Goal: Task Accomplishment & Management: Use online tool/utility

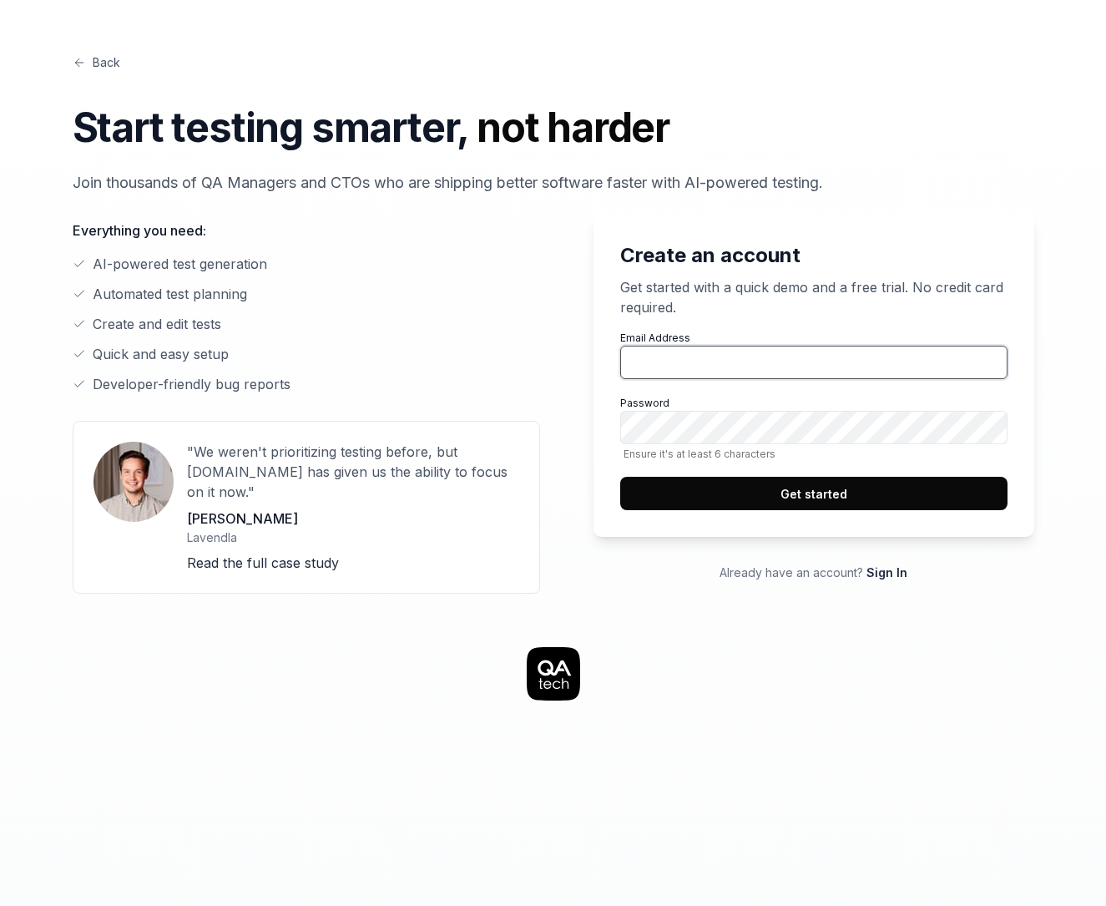
click at [720, 366] on input "Email Address" at bounding box center [813, 362] width 387 height 33
type input "[PERSON_NAME][EMAIL_ADDRESS][DOMAIN_NAME]"
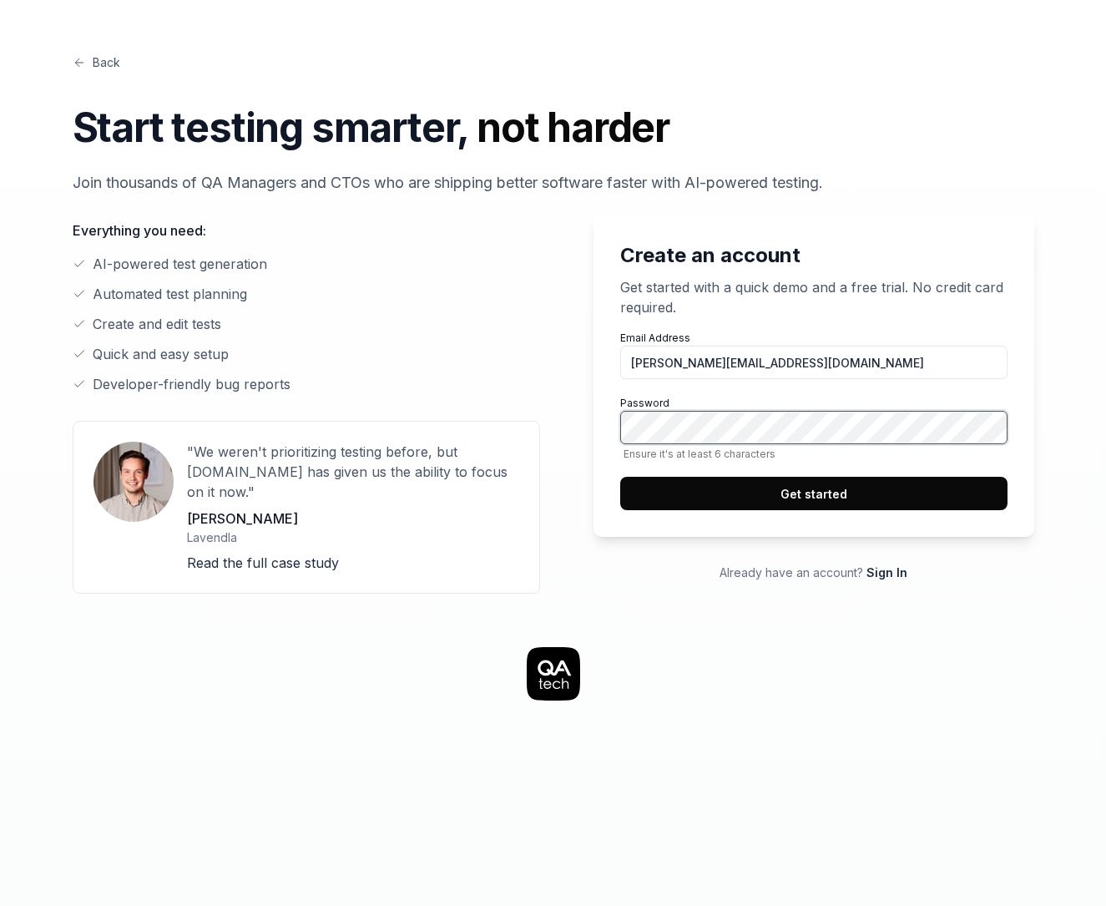
click at [824, 499] on button "Get started" at bounding box center [813, 493] width 387 height 33
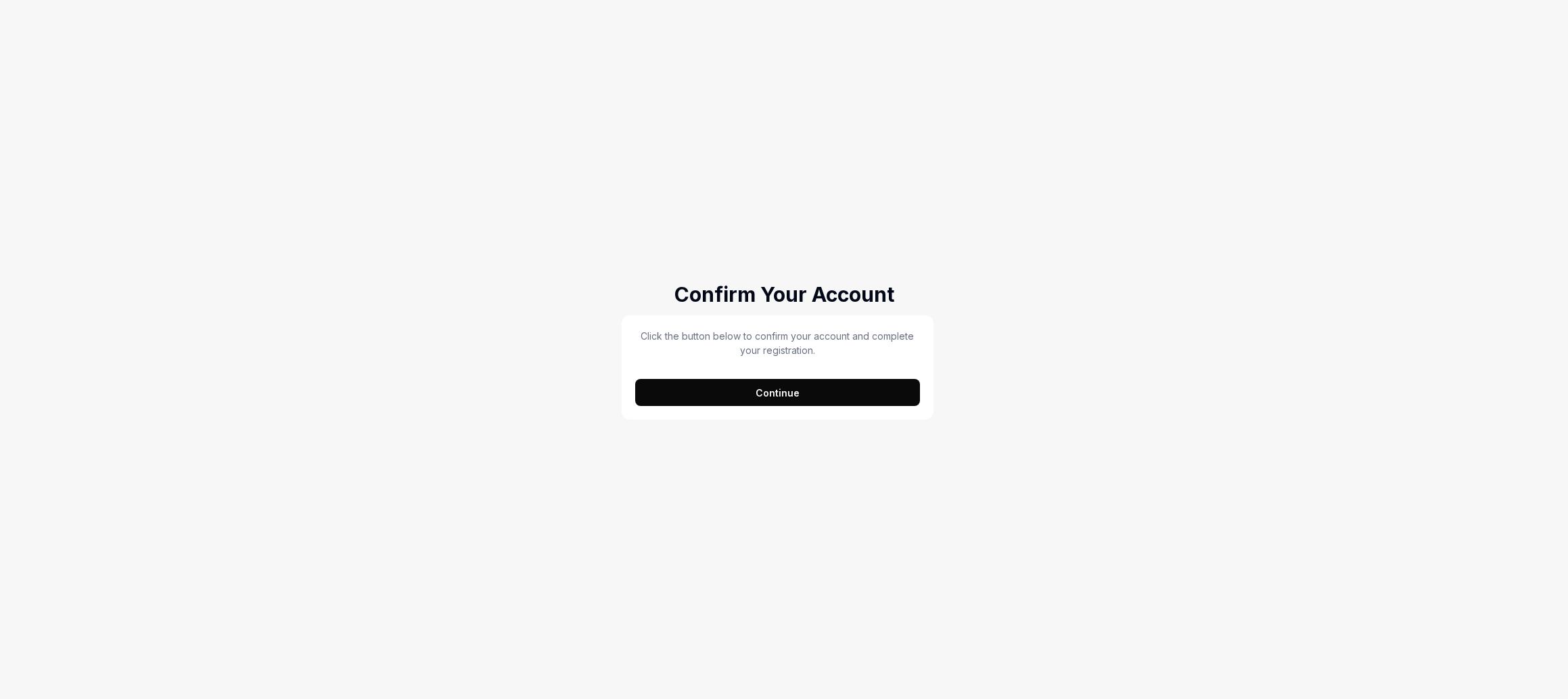
click at [804, 392] on button "Continue" at bounding box center [777, 392] width 284 height 27
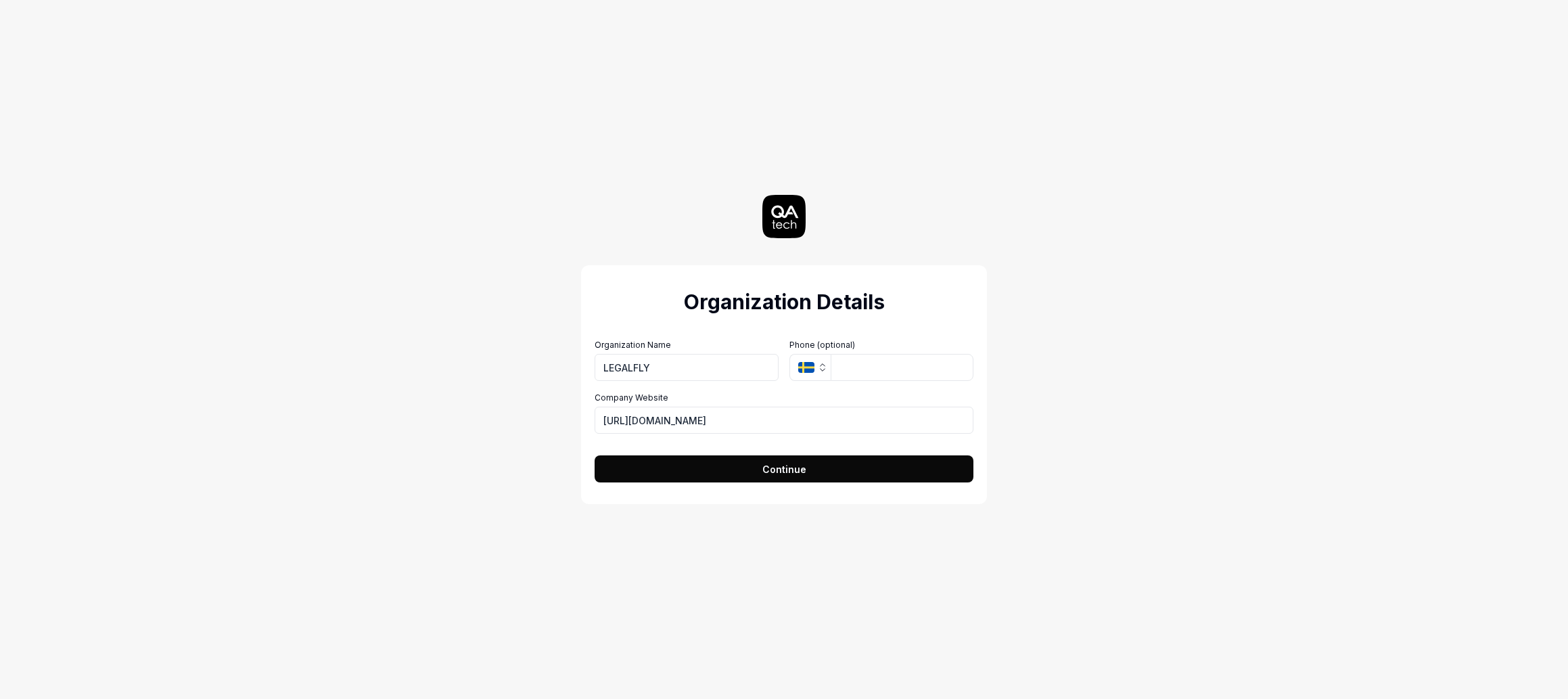
type input "LEGALFLY"
click at [595, 456] on button "Continue" at bounding box center [784, 469] width 379 height 27
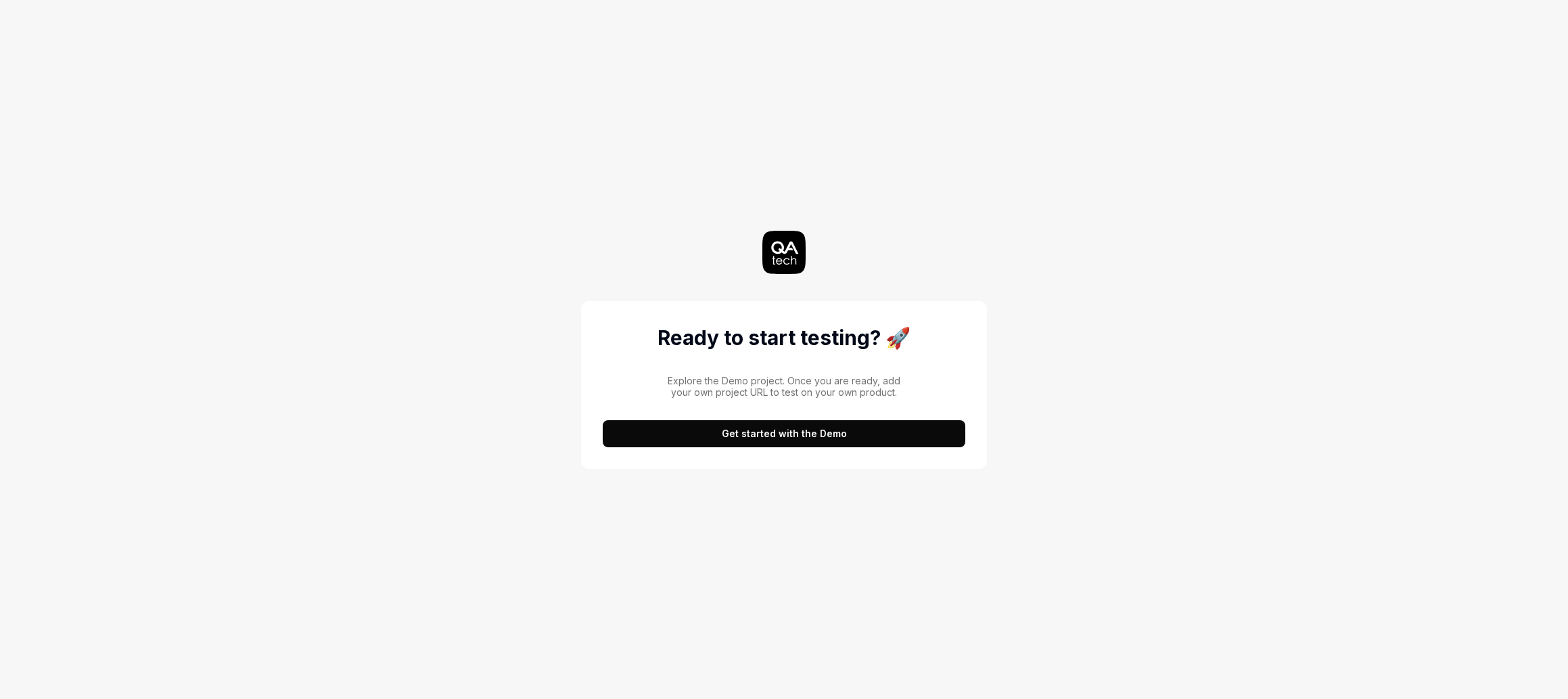
click button "Get started with the Demo" at bounding box center [784, 433] width 362 height 27
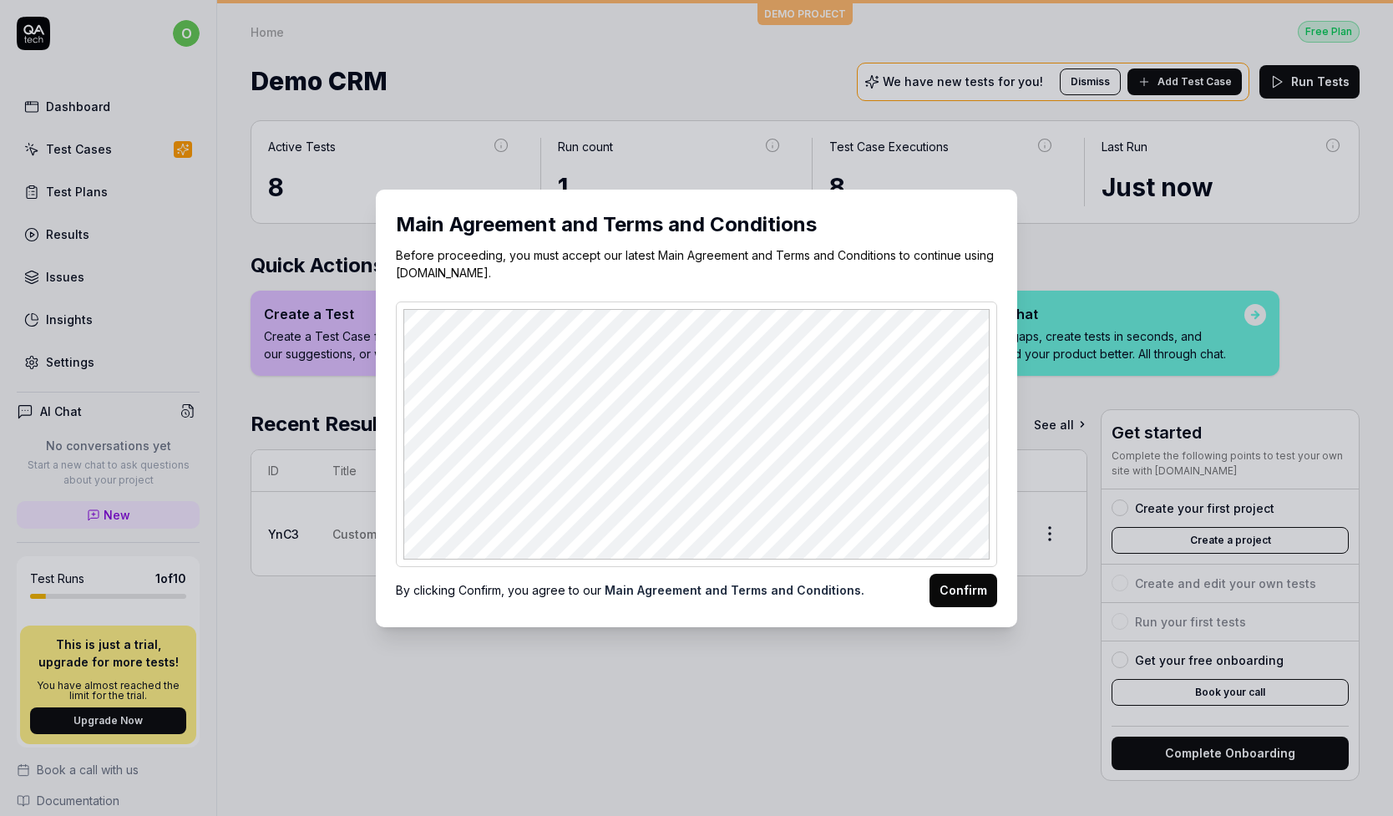
click at [975, 581] on button "Confirm" at bounding box center [963, 590] width 68 height 33
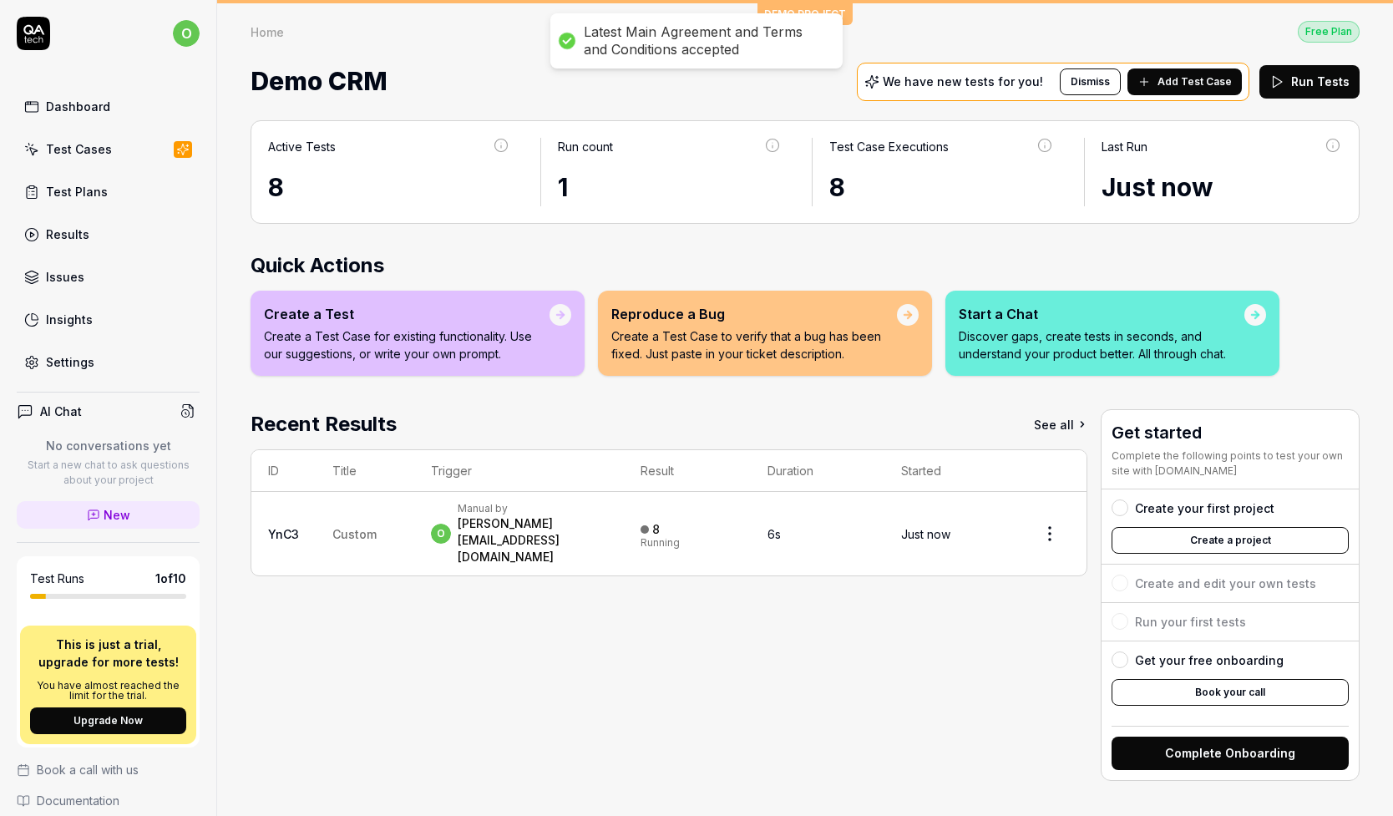
click at [495, 601] on div "Recent Results See all ID Title Trigger Result Duration Started YnC3 Custom o M…" at bounding box center [668, 595] width 837 height 372
click at [162, 767] on link "Book a call with us" at bounding box center [108, 770] width 183 height 18
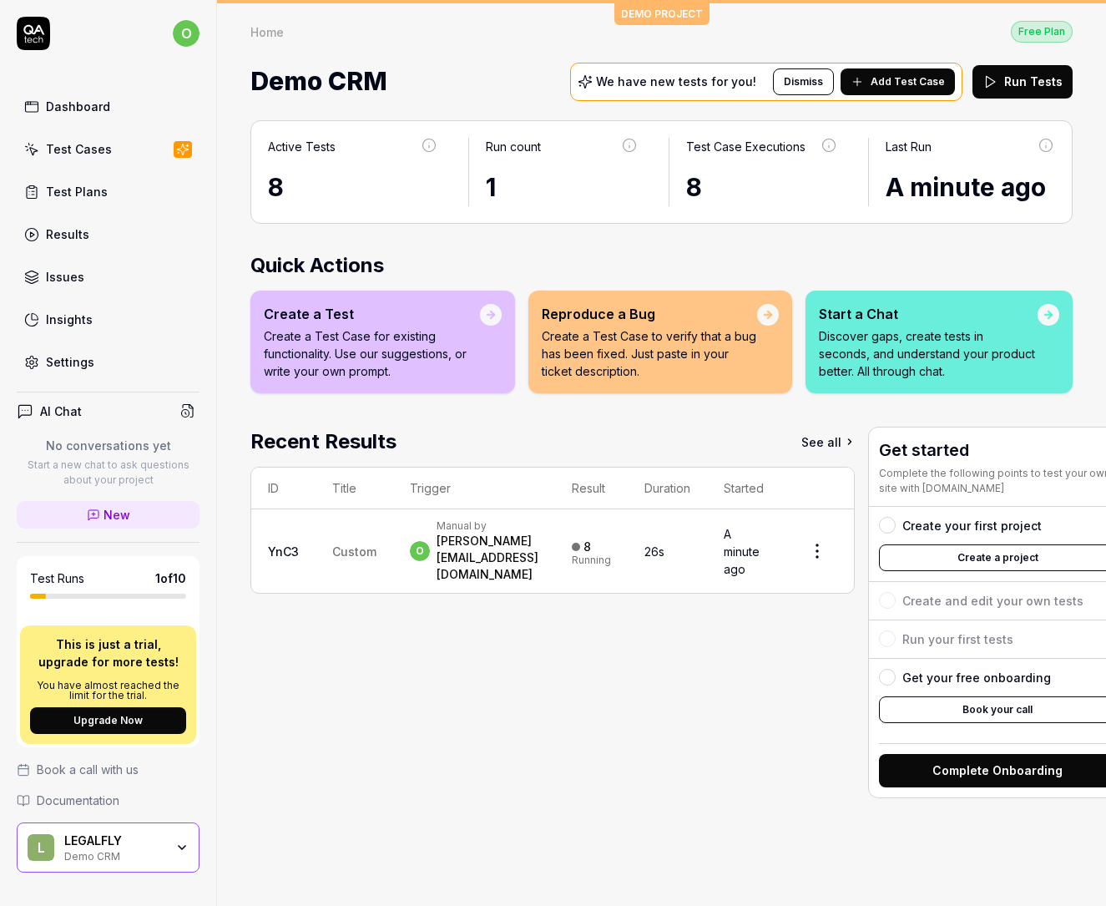
click at [462, 751] on div "Recent Results See all ID Title Trigger Result Duration Started YnC3 Custom o M…" at bounding box center [552, 613] width 604 height 372
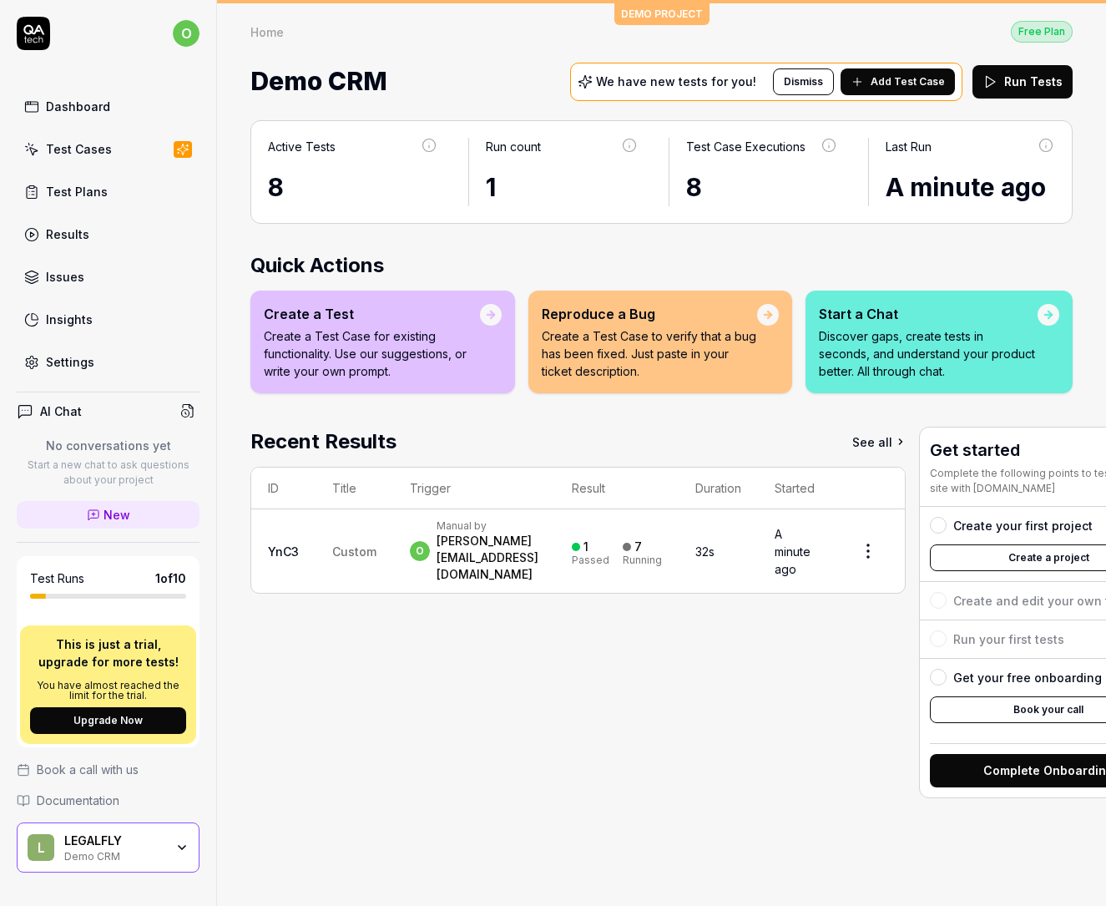
click at [135, 150] on link "Test Cases" at bounding box center [108, 149] width 183 height 33
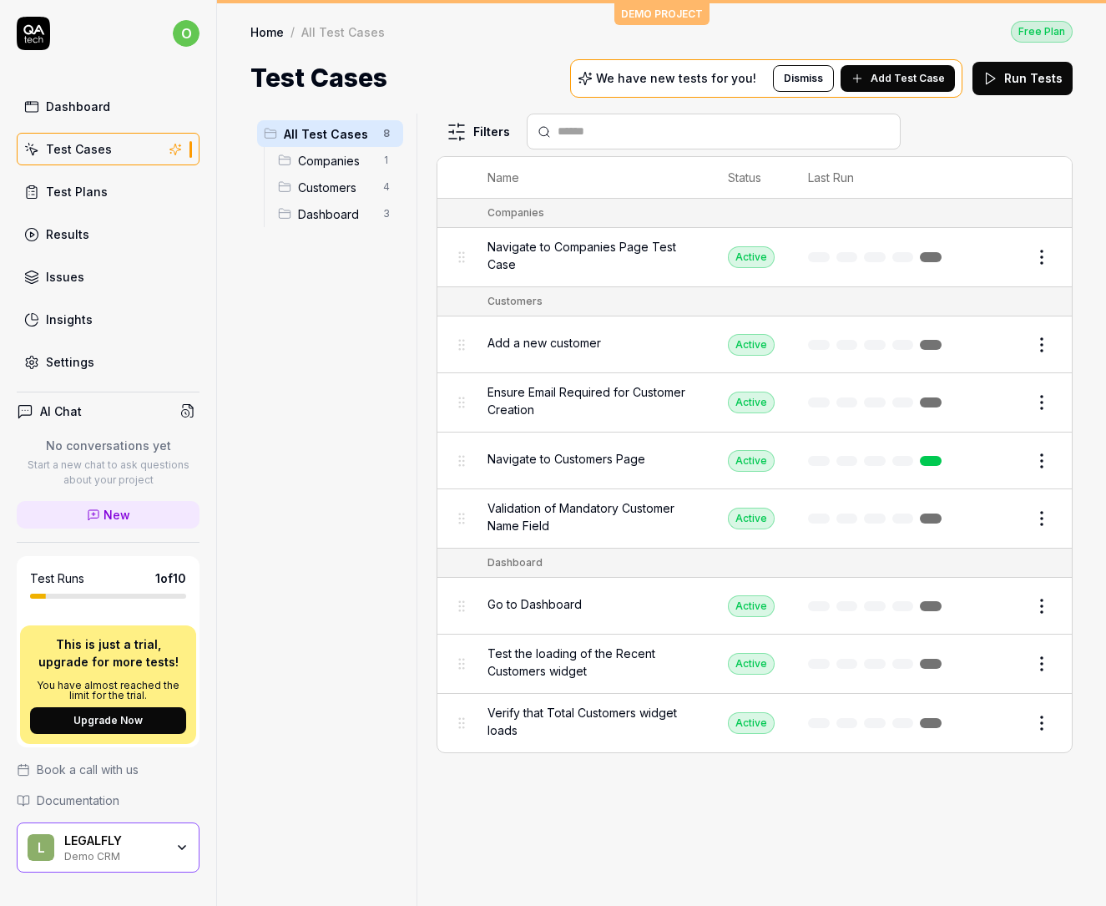
click at [912, 71] on span "Add Test Case" at bounding box center [908, 78] width 74 height 15
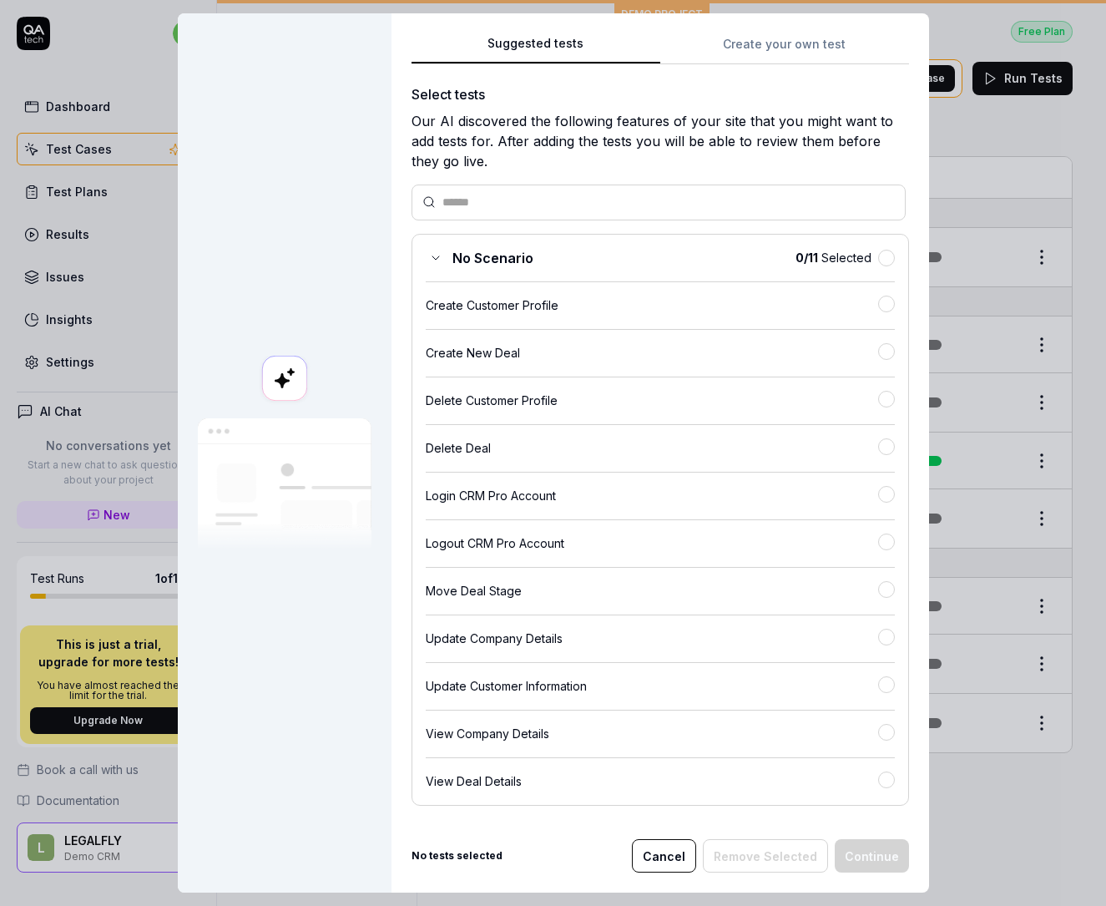
click at [778, 48] on div "Suggested tests Suggested tests Create your own test Select tests Our AI discov…" at bounding box center [553, 453] width 1106 height 906
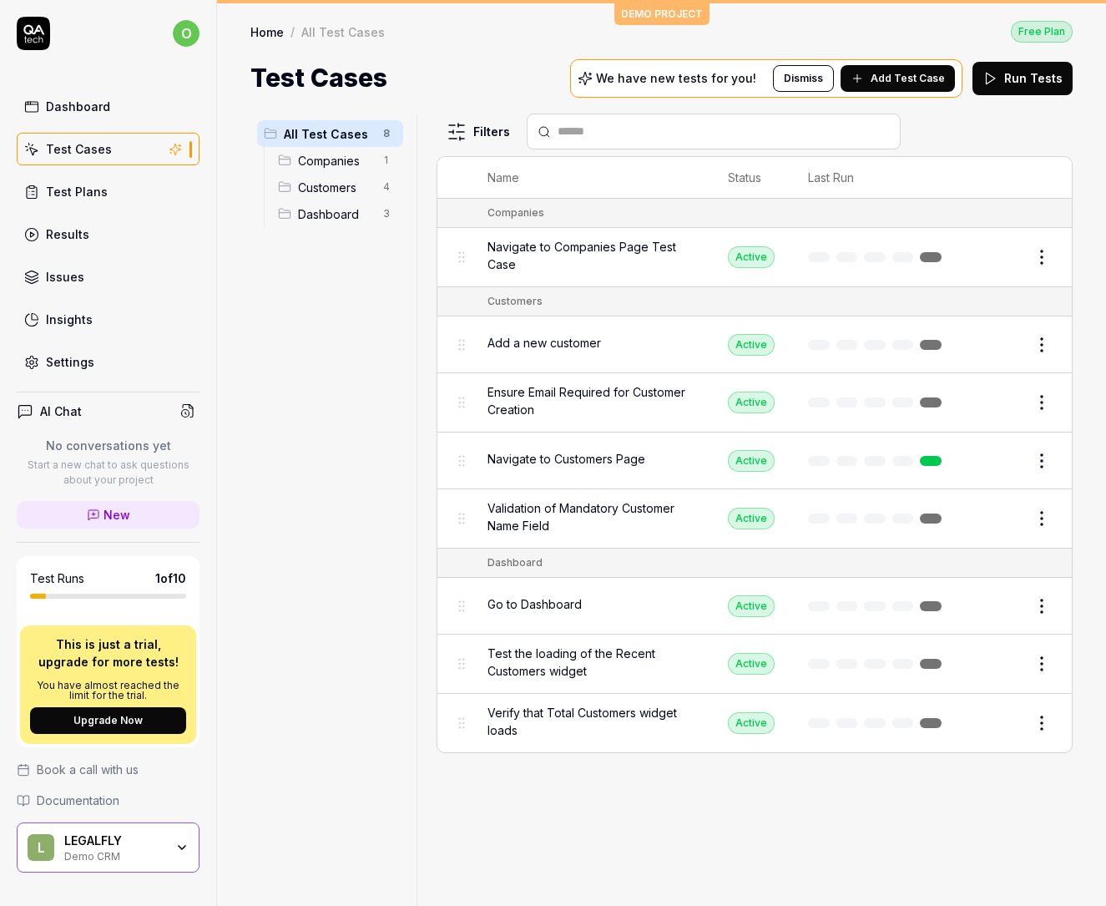
click at [538, 255] on span "Navigate to Companies Page Test Case" at bounding box center [591, 255] width 207 height 35
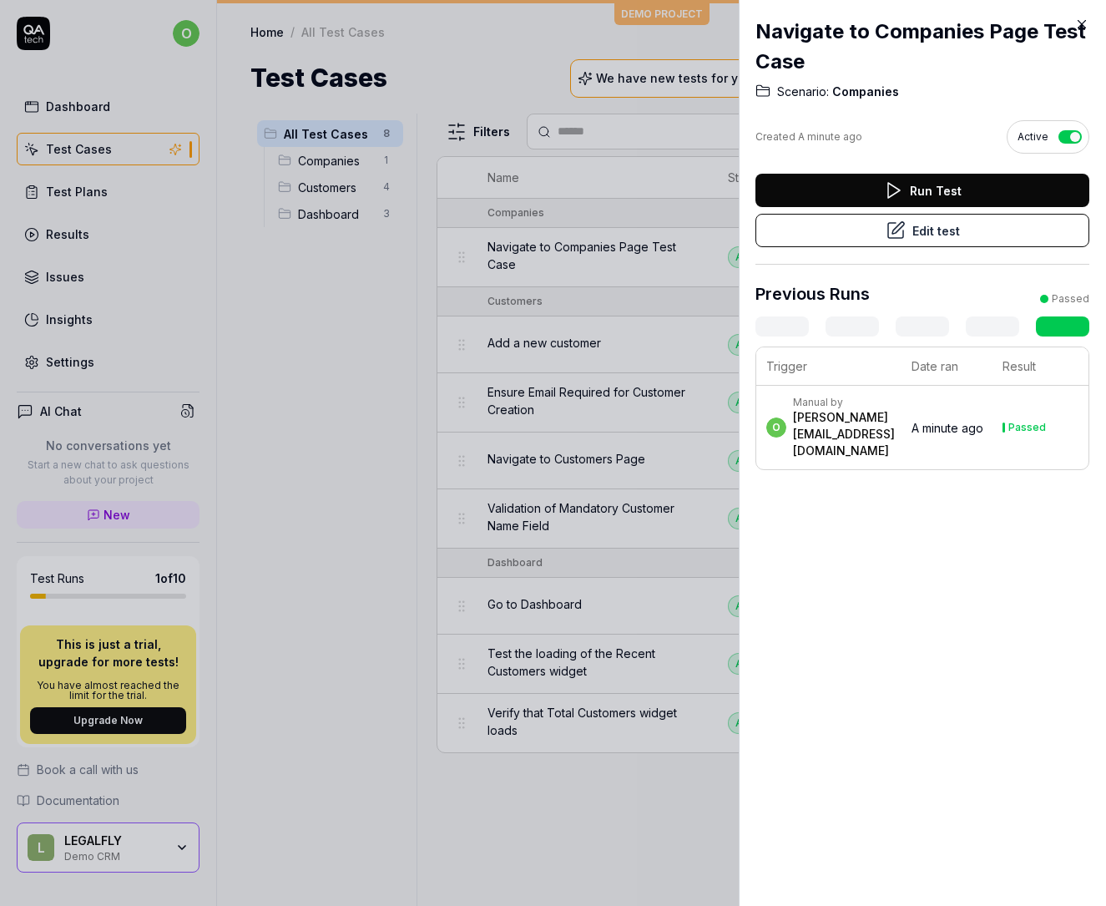
click at [824, 450] on div "[PERSON_NAME][EMAIL_ADDRESS][DOMAIN_NAME]" at bounding box center [844, 434] width 102 height 50
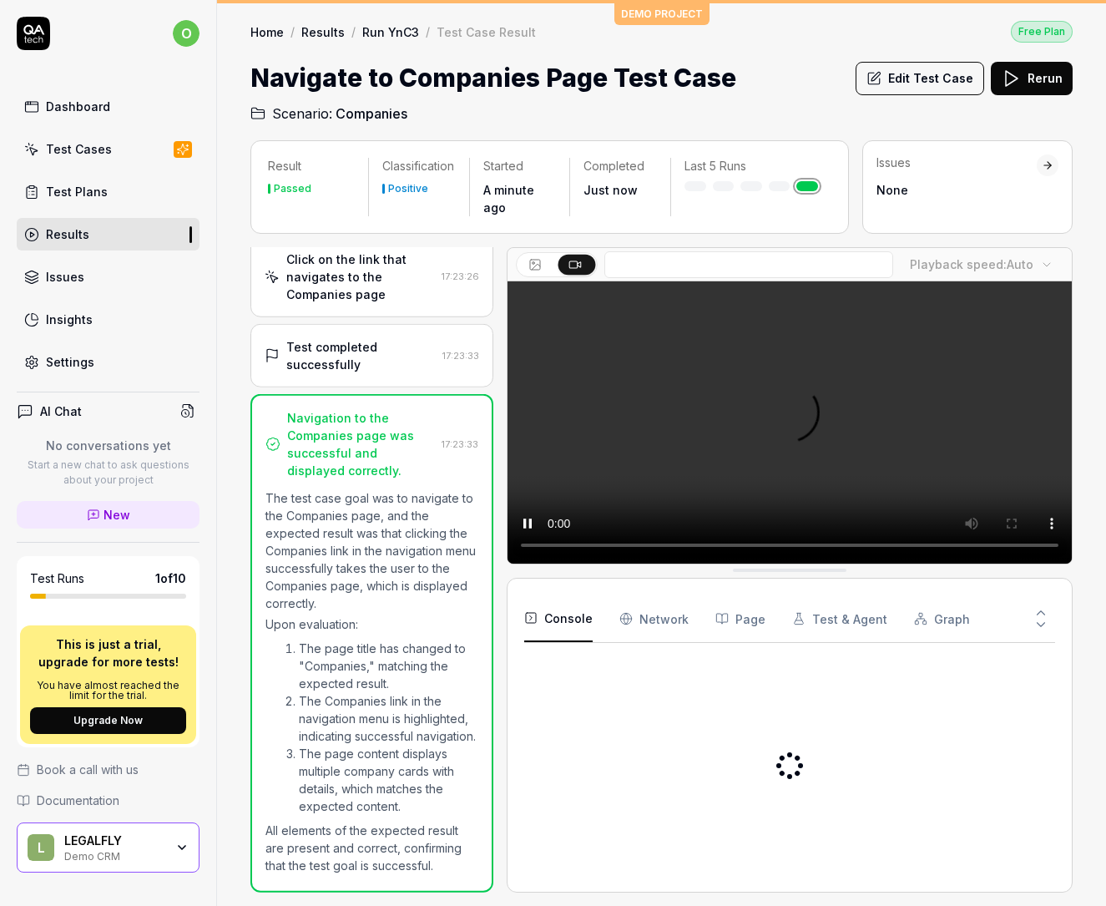
scroll to position [106, 0]
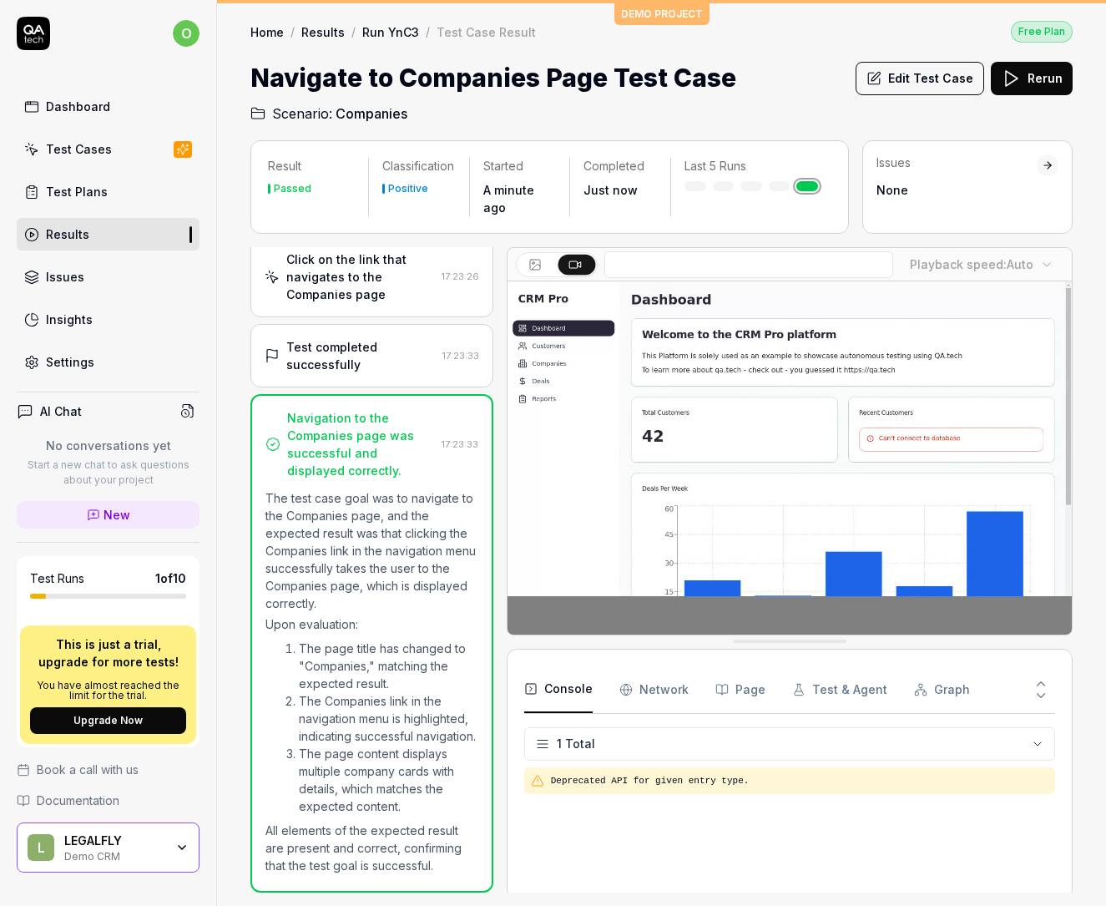
click at [955, 78] on button "Edit Test Case" at bounding box center [920, 78] width 129 height 33
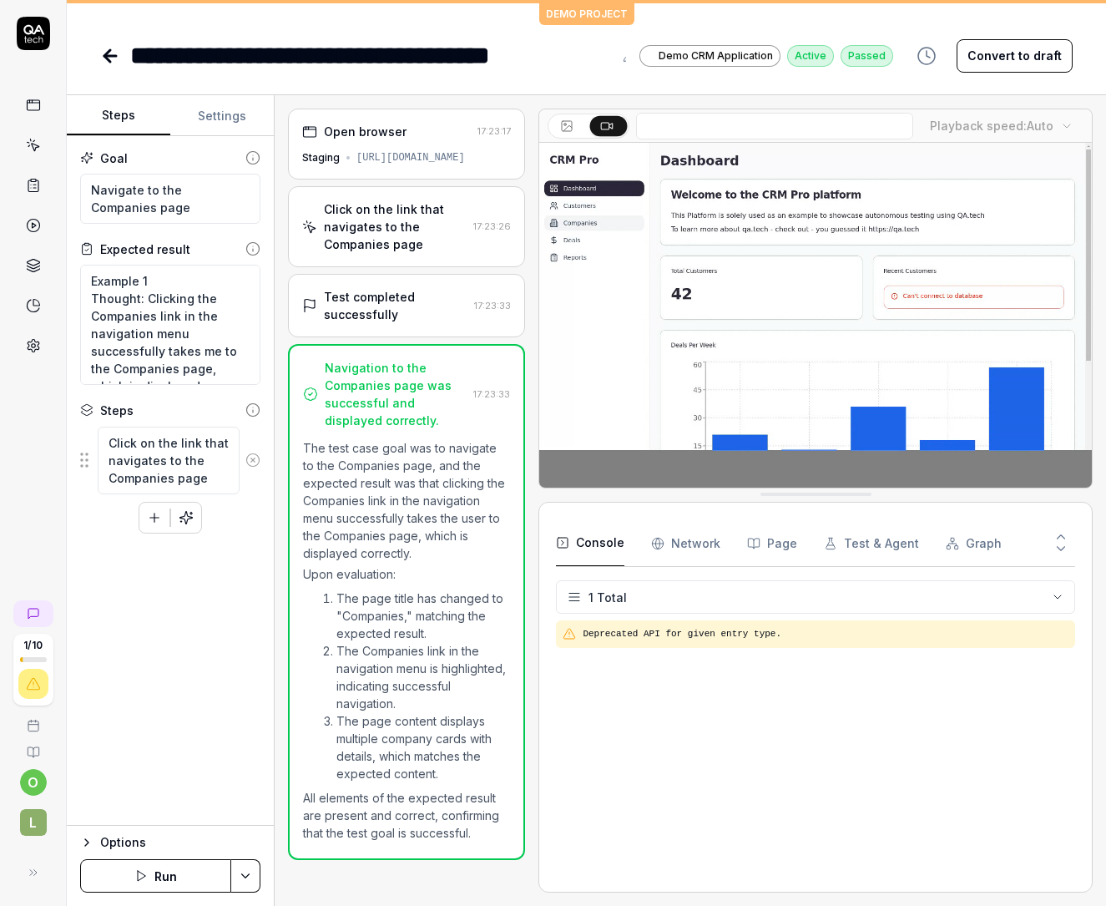
click at [398, 127] on div "Open browser" at bounding box center [365, 132] width 83 height 18
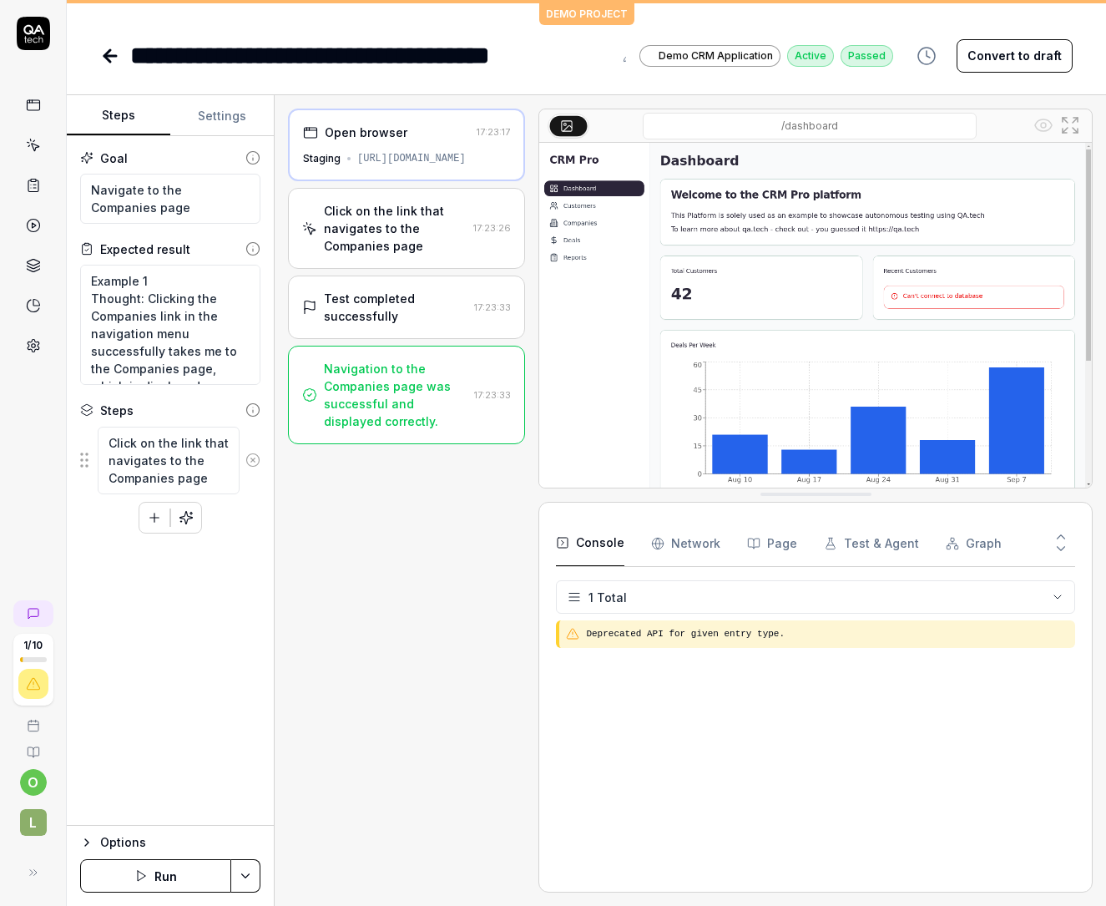
click at [397, 221] on div "Click on the link that navigates to the Companies page" at bounding box center [395, 228] width 143 height 53
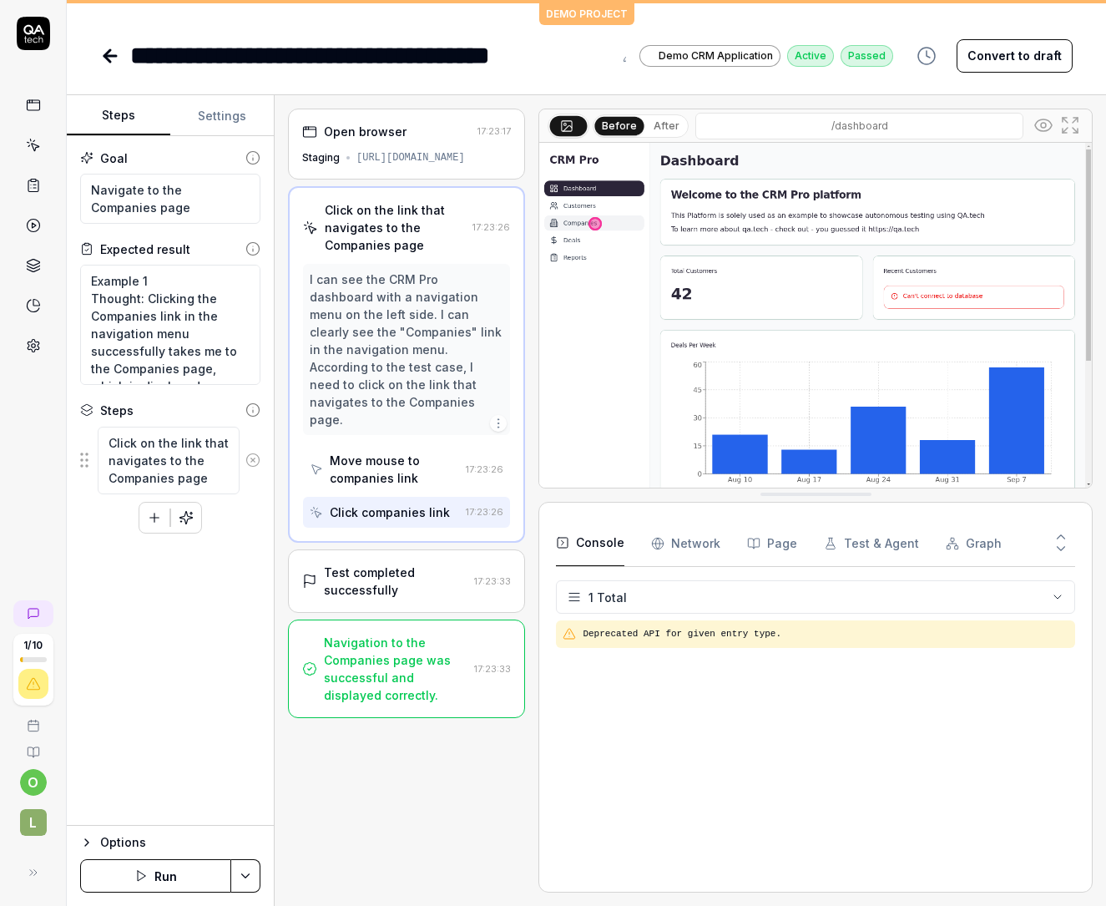
click at [403, 564] on div "Test completed successfully" at bounding box center [396, 581] width 144 height 35
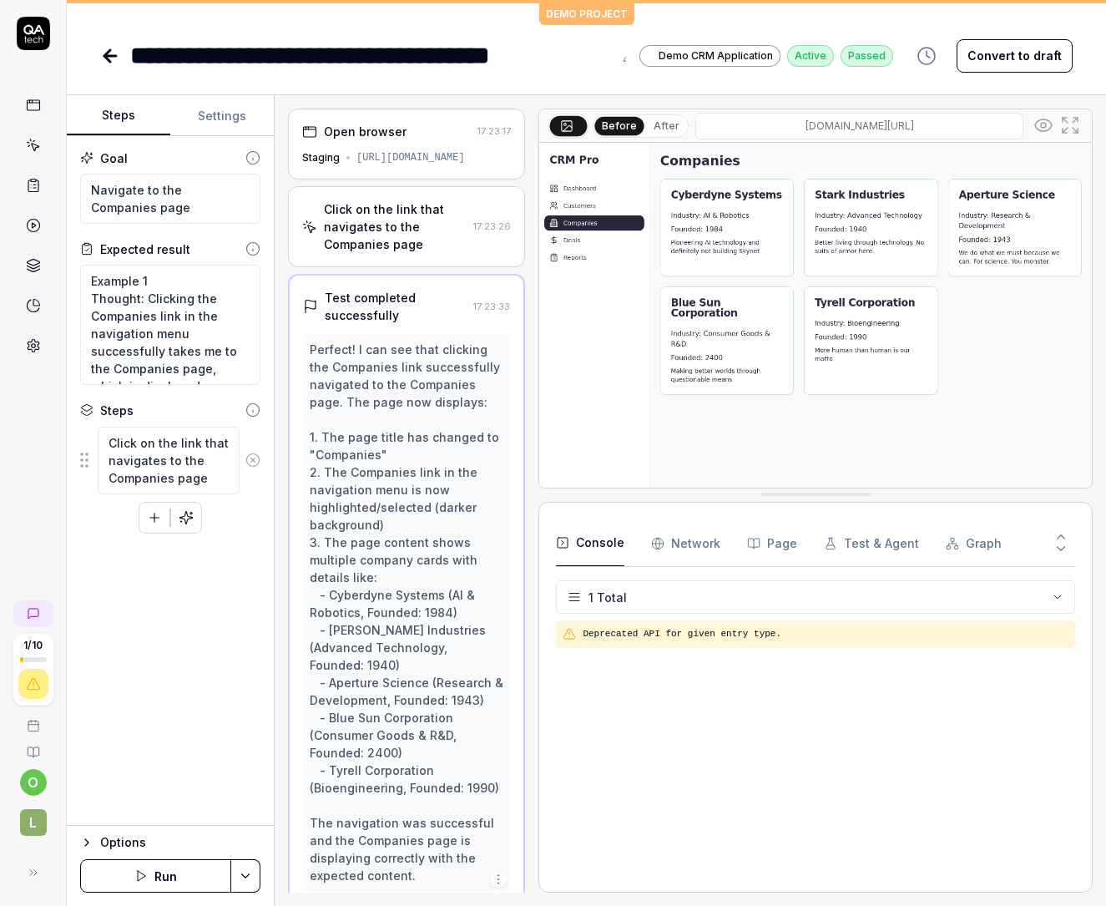
scroll to position [37, 0]
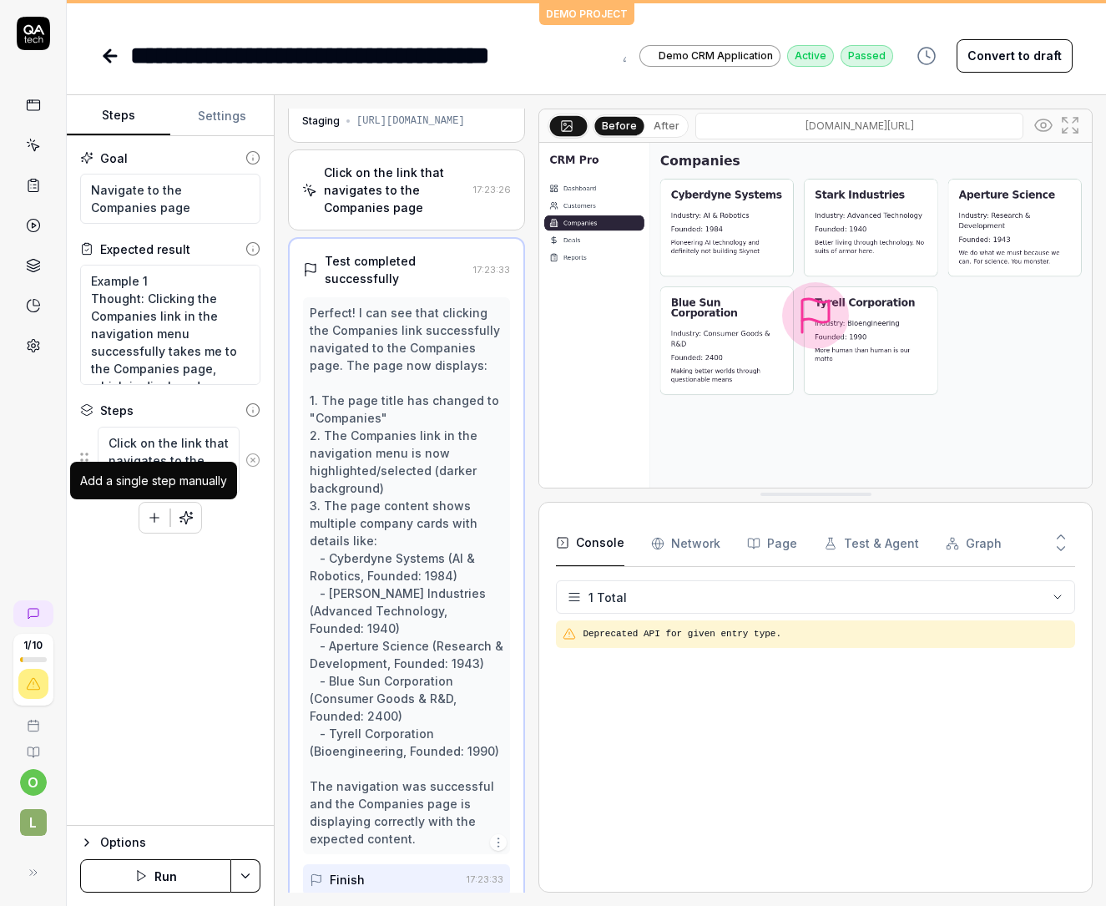
click at [150, 522] on icon "button" at bounding box center [154, 517] width 15 height 15
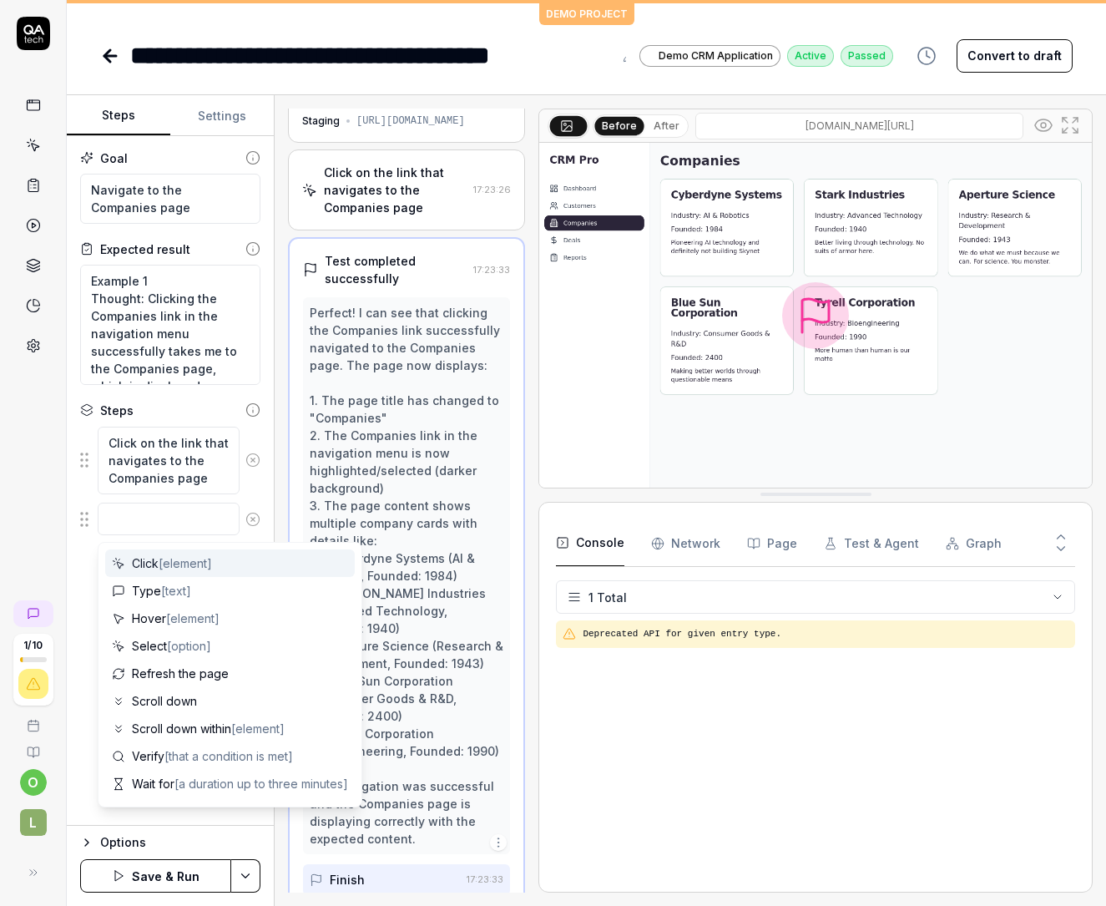
click at [189, 566] on span "[element]" at bounding box center [185, 563] width 53 height 14
type textarea "*"
type textarea "Click"
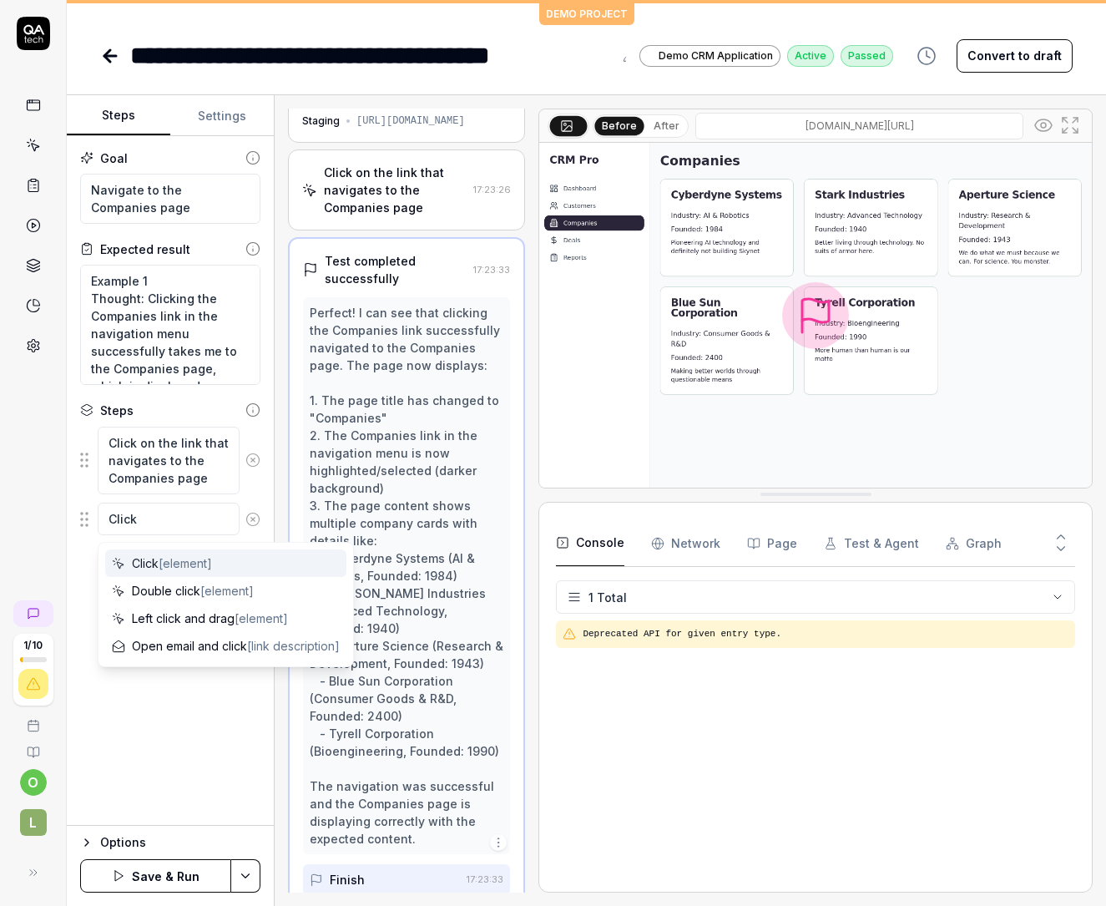
click at [197, 568] on span "[element]" at bounding box center [185, 563] width 53 height 14
click at [182, 723] on div "Goal Navigate to the Companies page Expected result Example 1 Thought: Clicking…" at bounding box center [170, 481] width 207 height 690
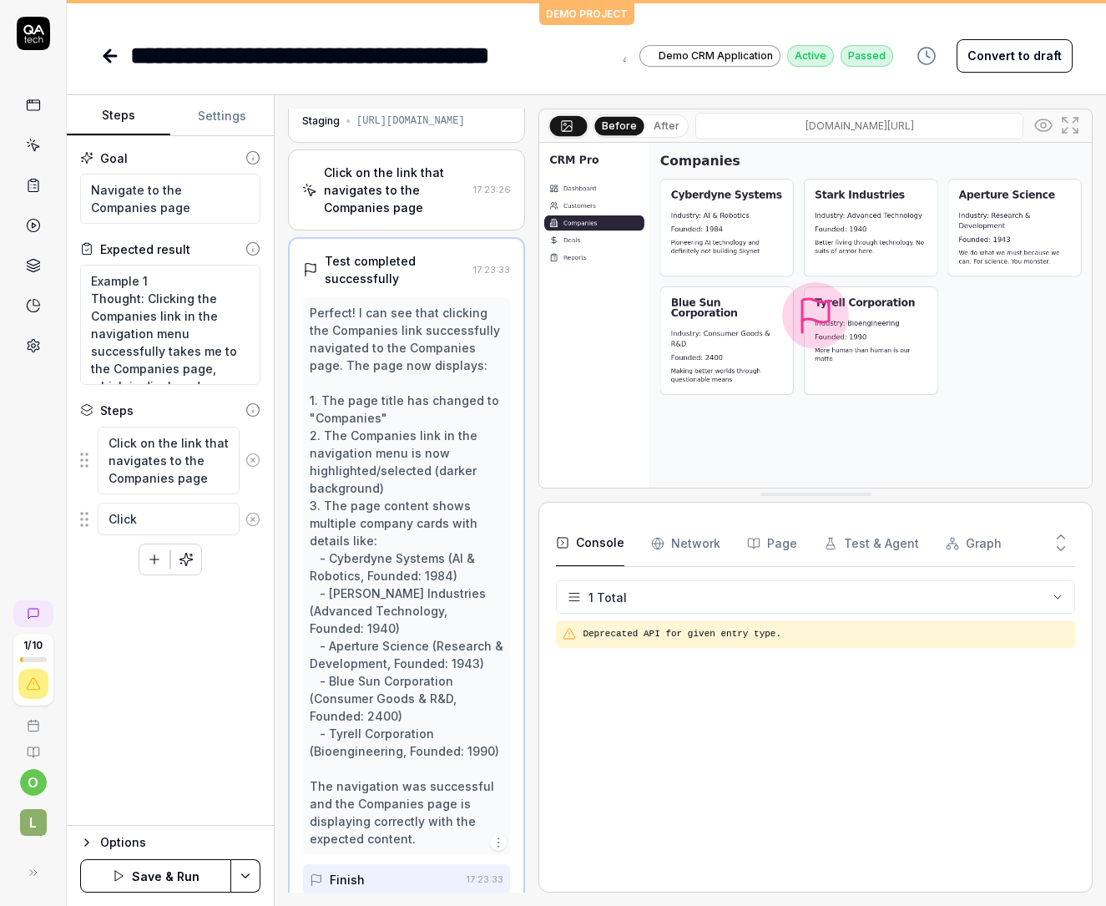
click at [250, 526] on button at bounding box center [253, 519] width 27 height 33
click at [166, 513] on button "button" at bounding box center [154, 518] width 30 height 30
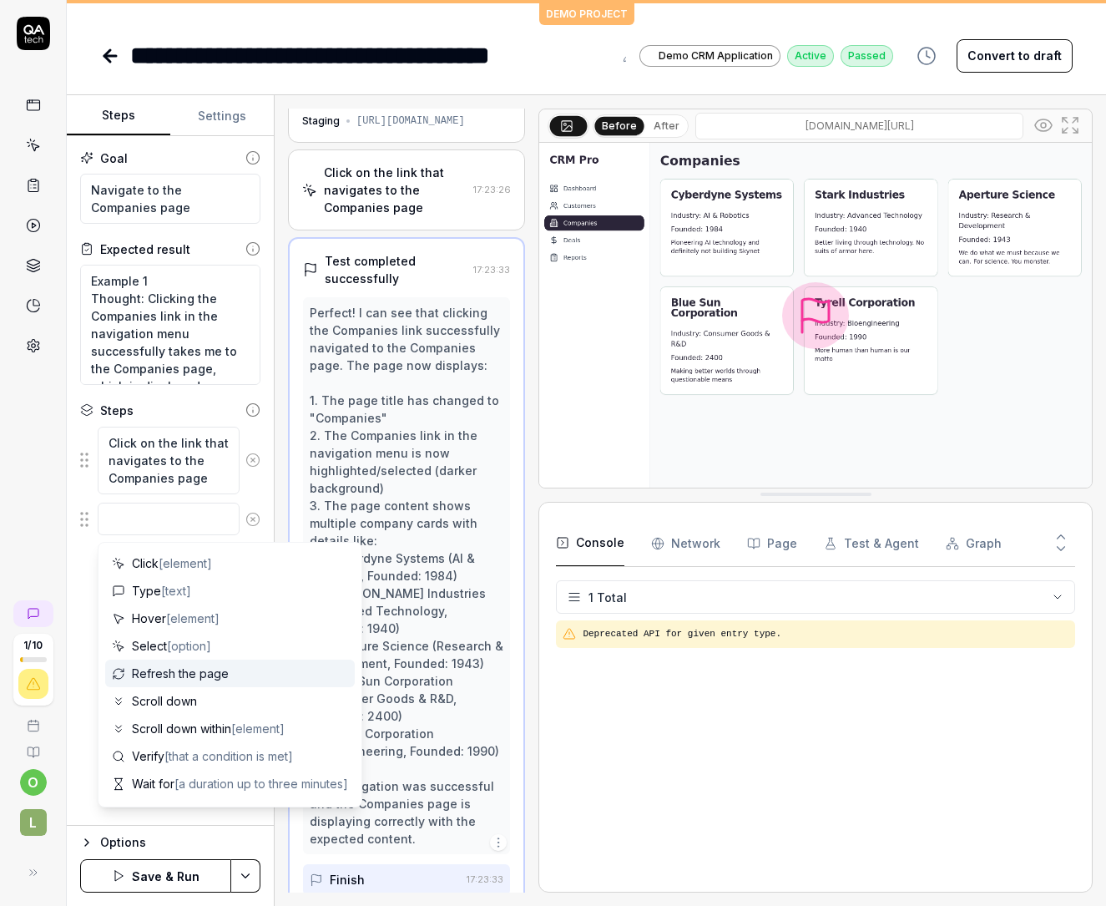
type textarea "*"
type textarea "C"
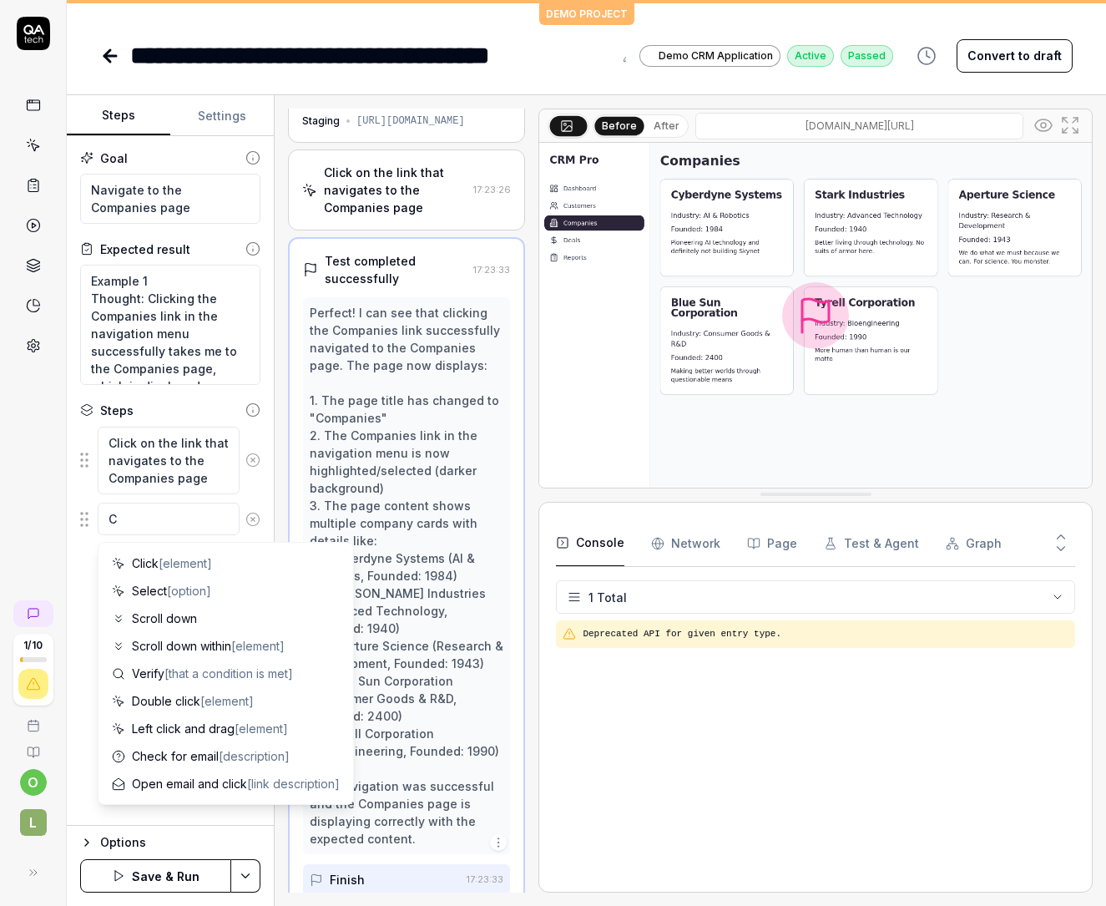
type textarea "*"
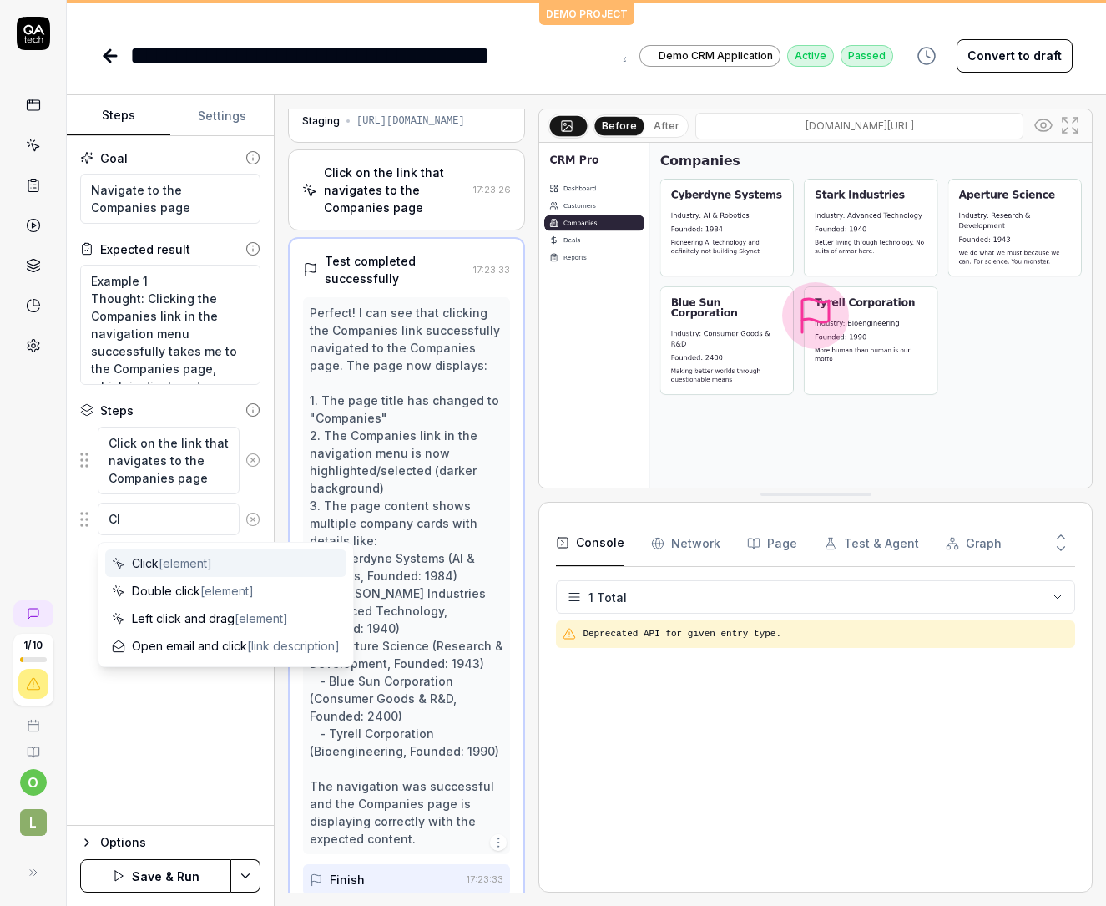
type textarea "Cl"
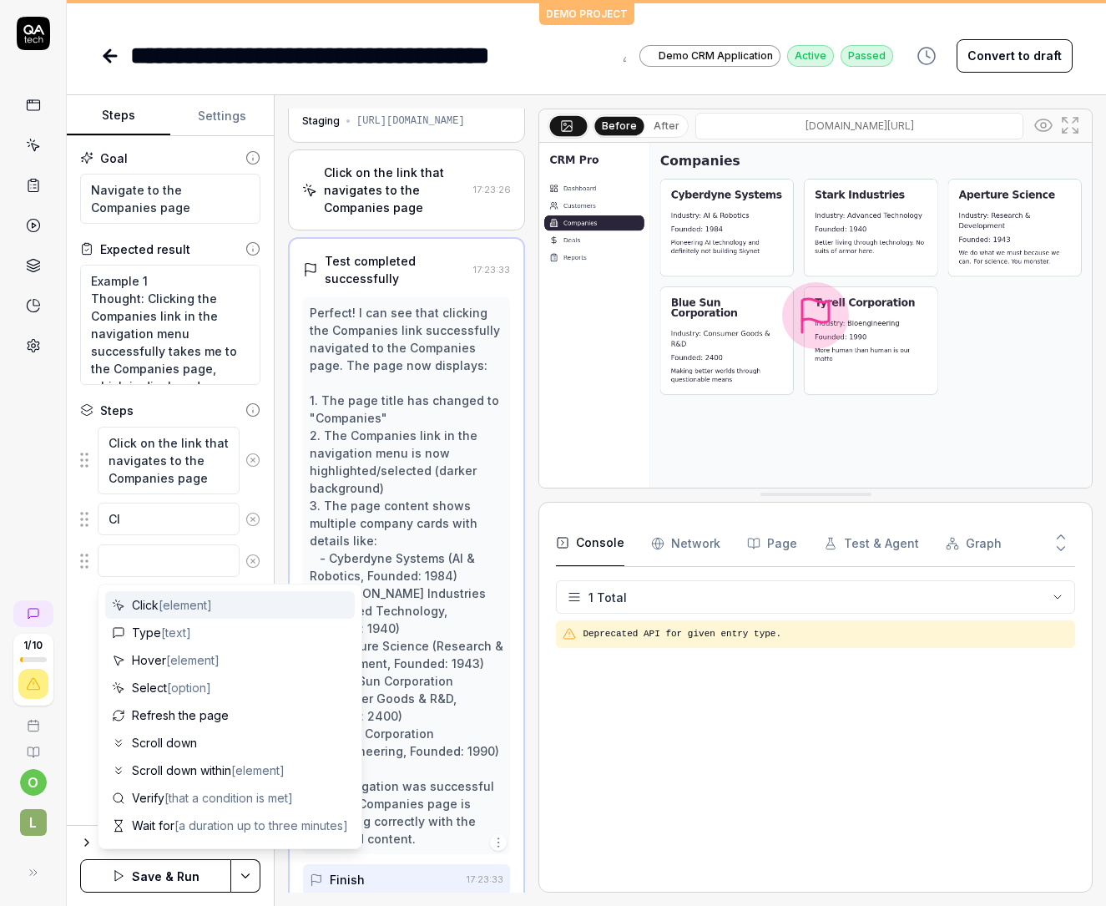
click at [254, 553] on icon at bounding box center [252, 560] width 15 height 15
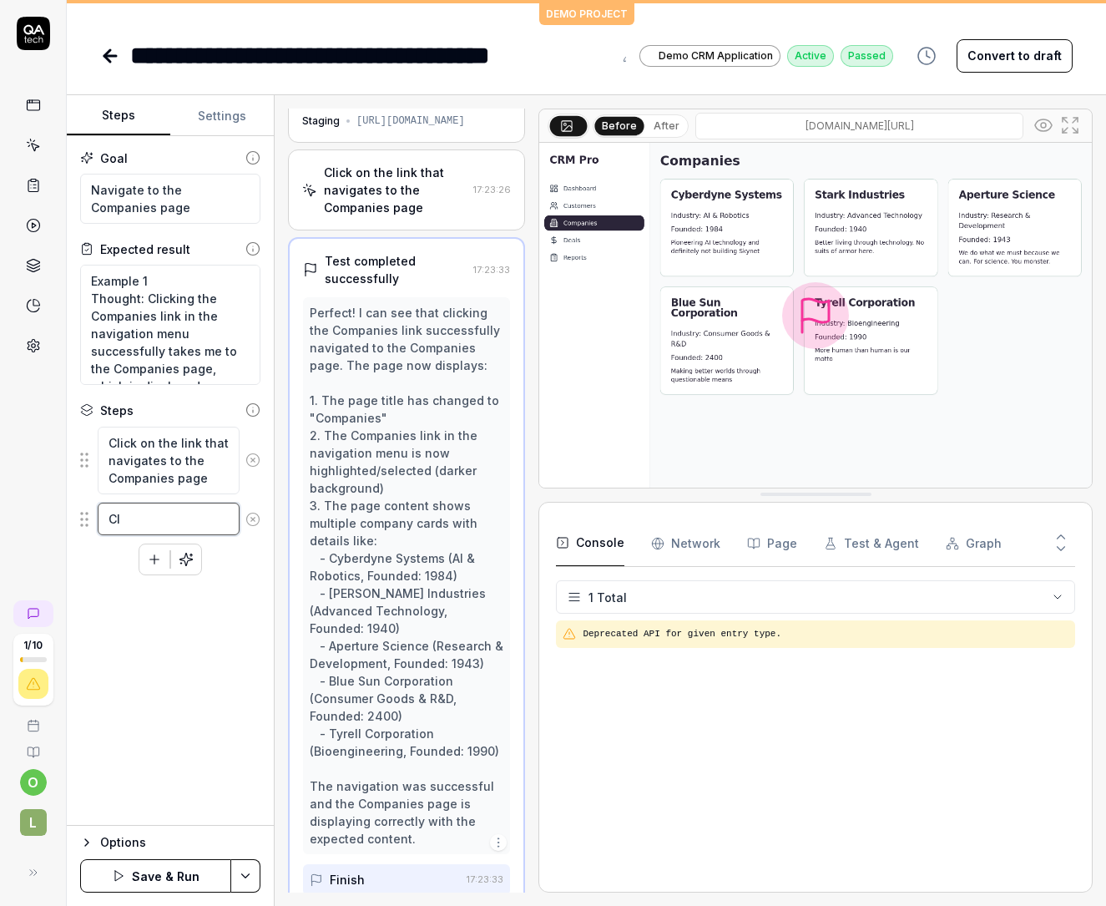
click at [169, 518] on textarea "Cl" at bounding box center [169, 519] width 142 height 33
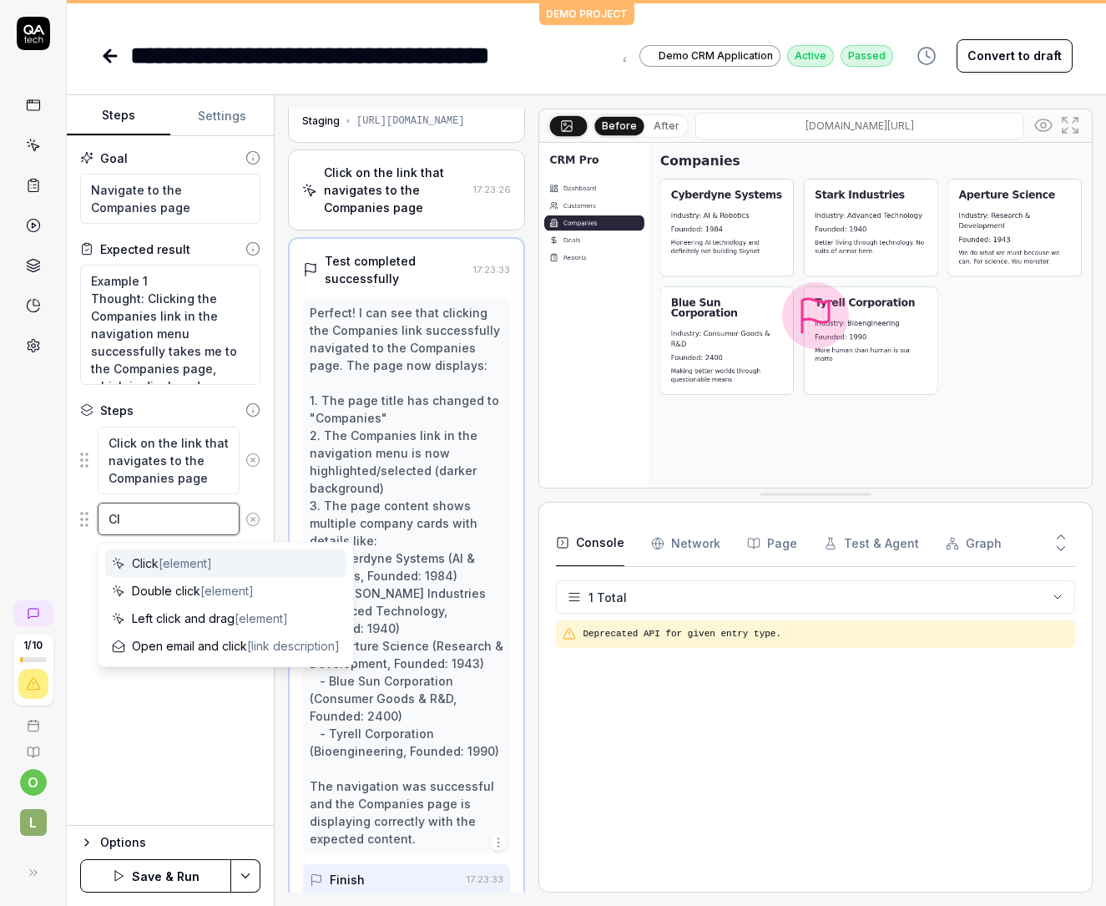
type textarea "*"
type textarea "Cli"
type textarea "*"
type textarea "Clic"
type textarea "*"
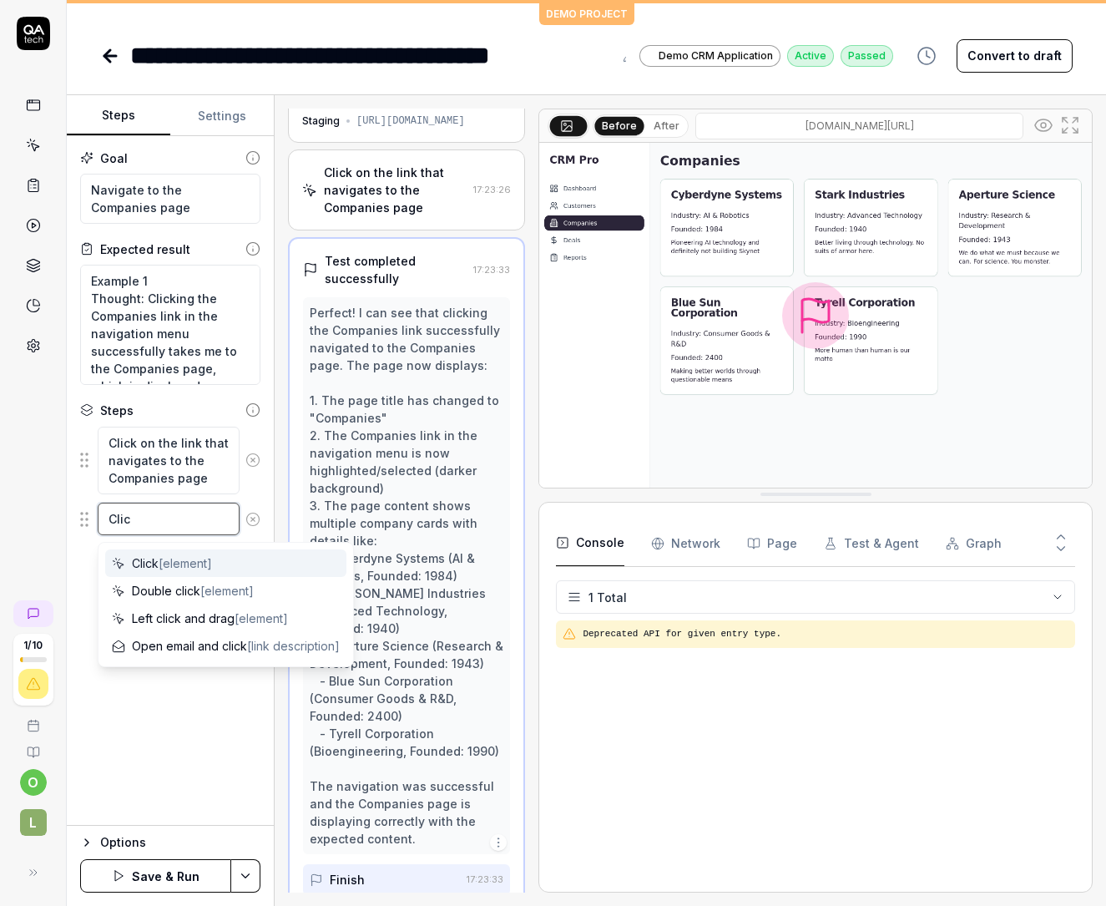
type textarea "Clicj"
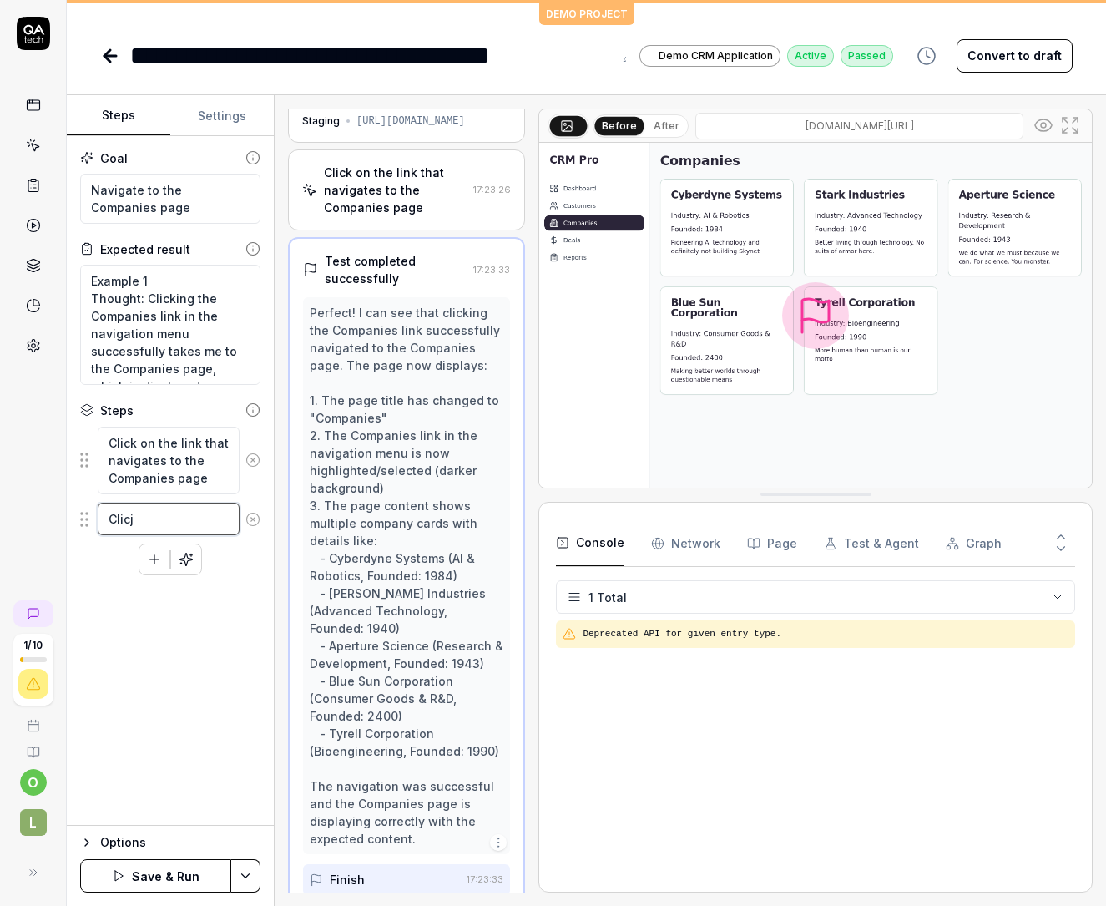
type textarea "*"
type textarea "Clicj"
type textarea "*"
type textarea "Clicj"
type textarea "*"
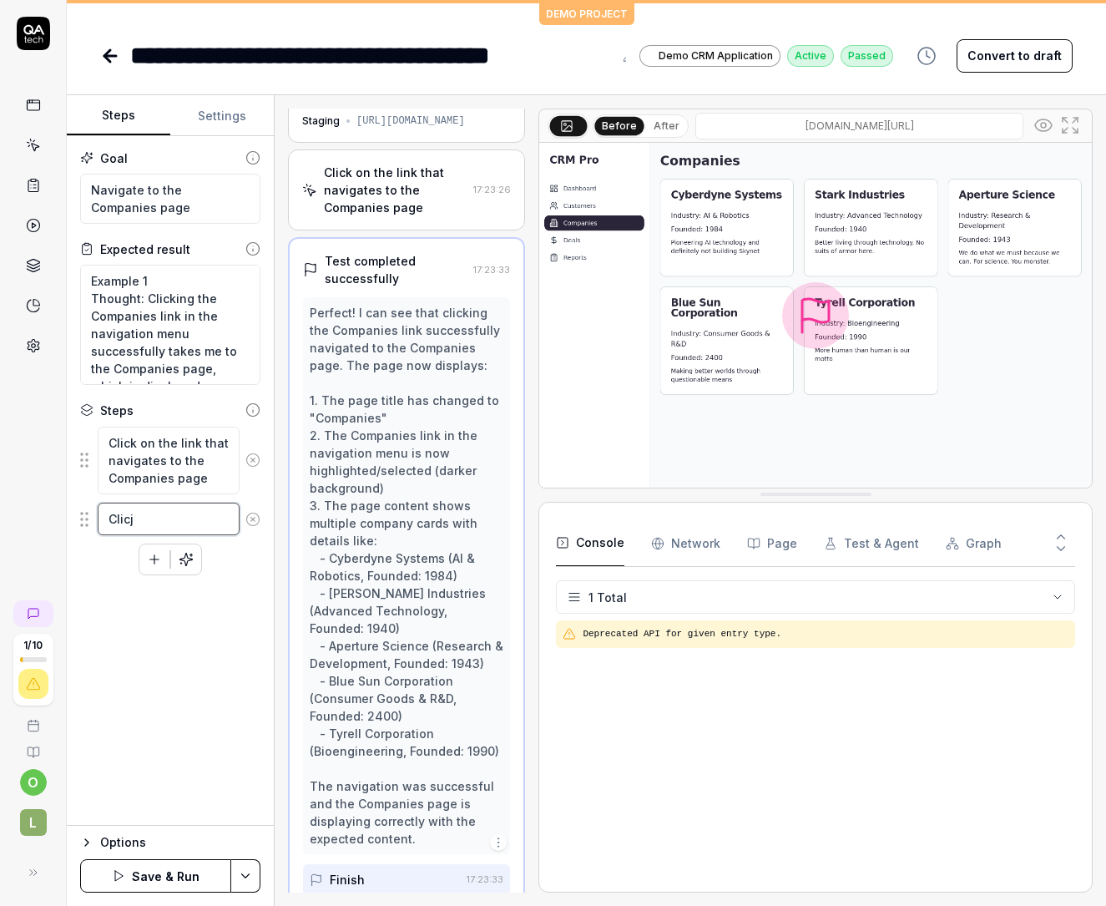
type textarea "Clic"
type textarea "*"
type textarea "Click"
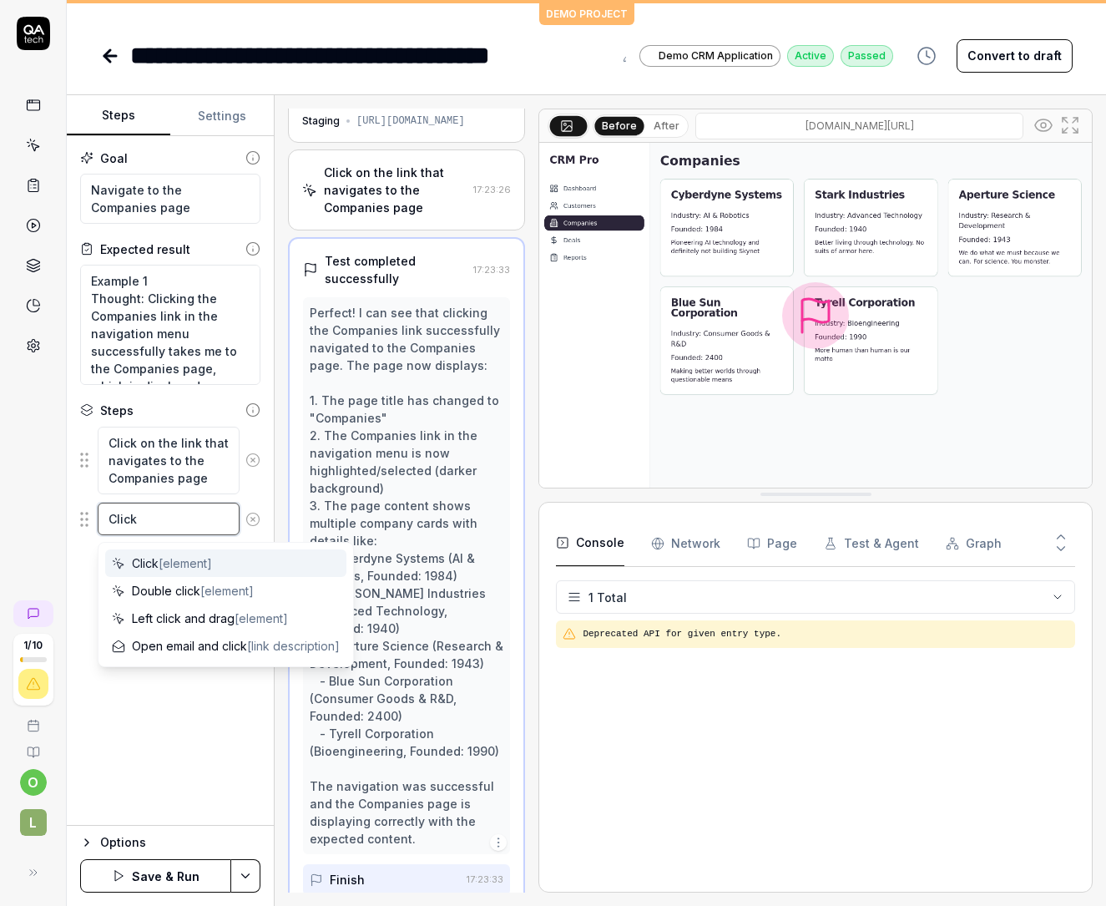
type textarea "*"
type textarea "Click o"
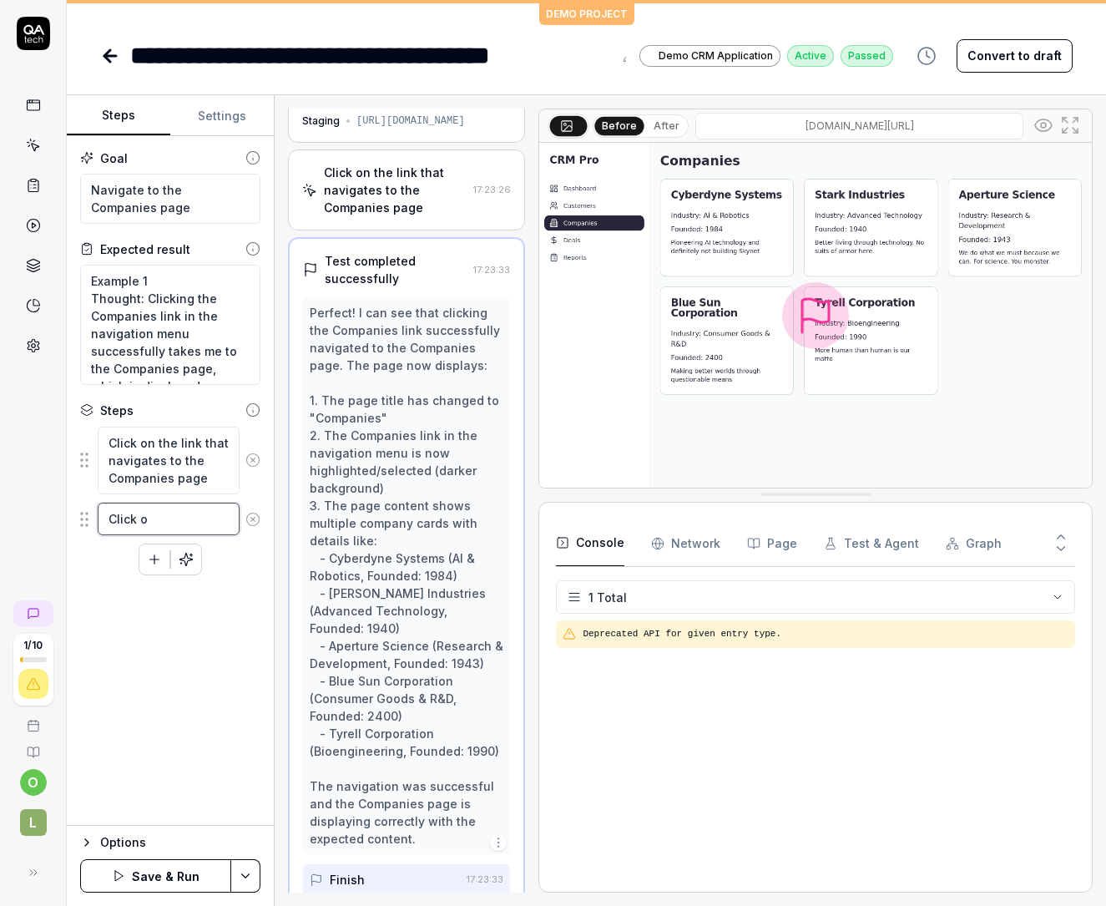
type textarea "*"
type textarea "Click on"
type textarea "*"
type textarea "Click on"
type textarea "*"
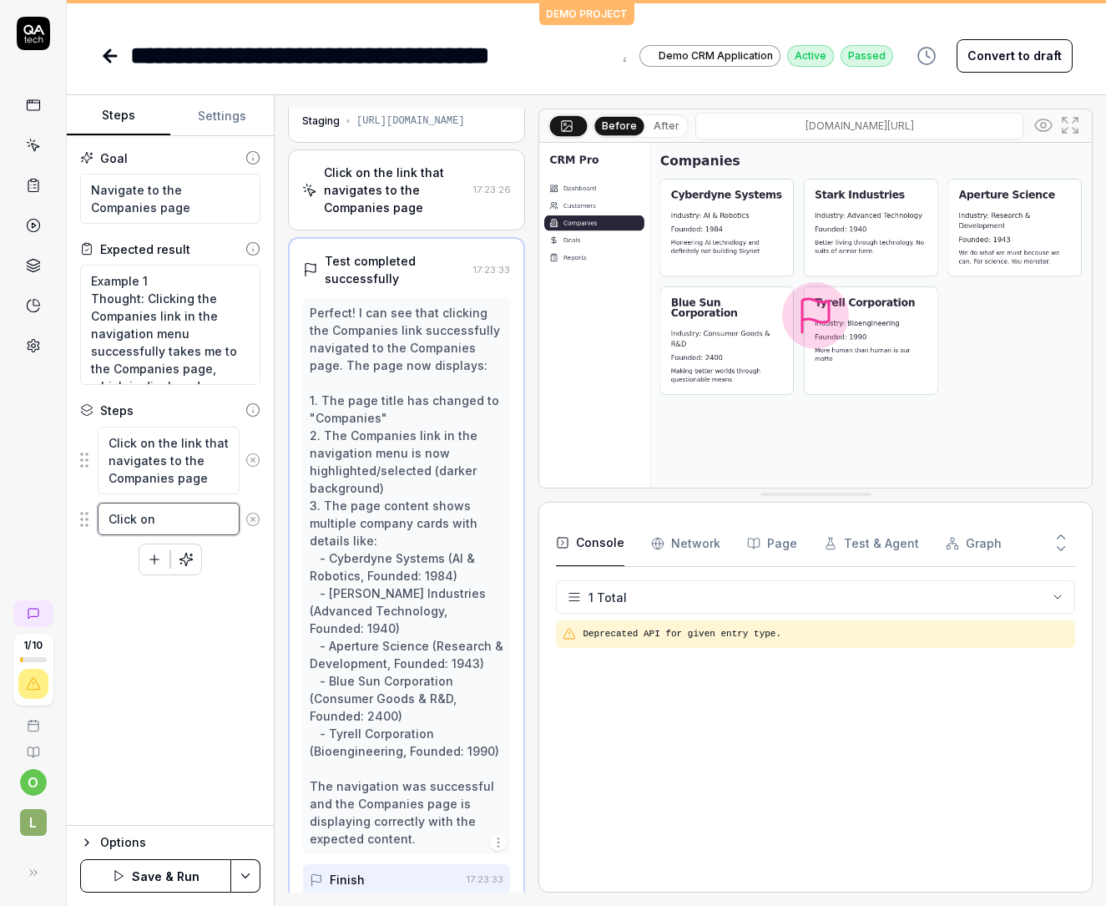
type textarea "Click on t"
type textarea "*"
type textarea "Click on th"
type textarea "*"
type textarea "Click on the"
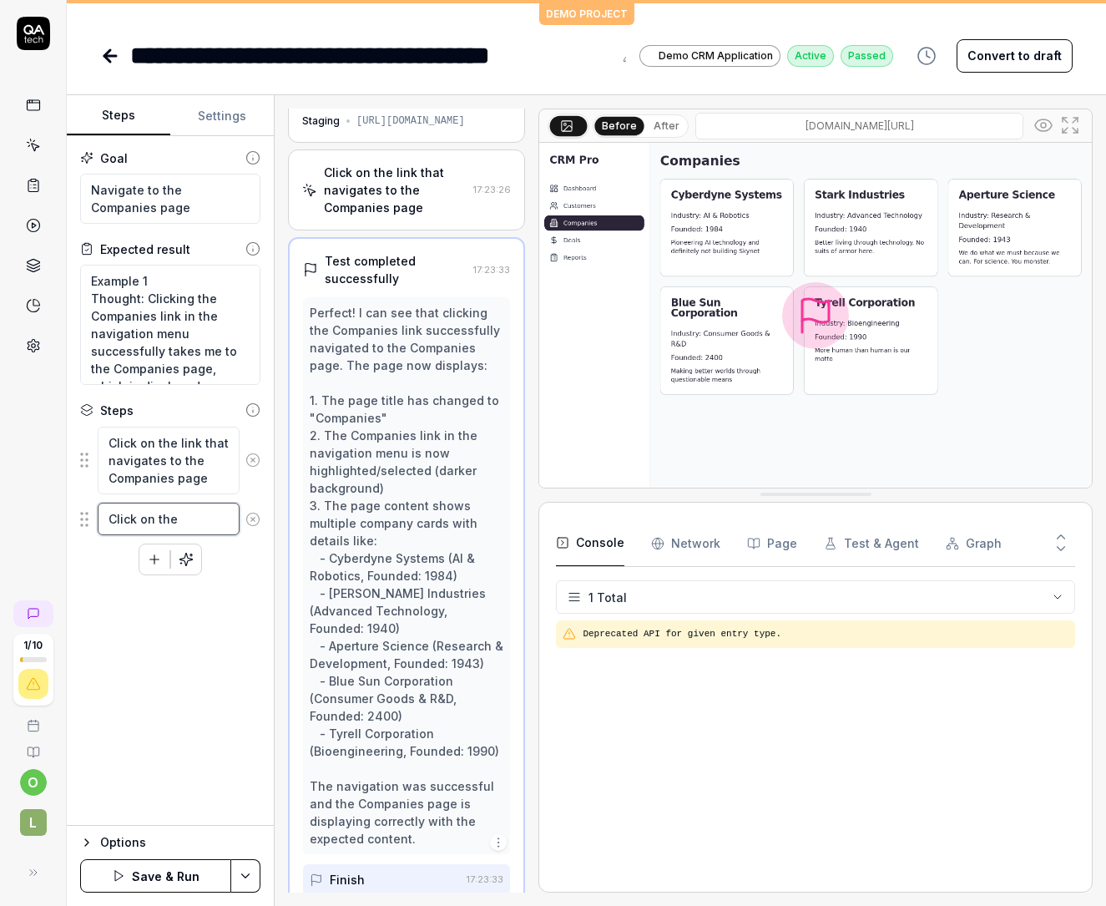
type textarea "*"
type textarea "Click on the"
type textarea "*"
type textarea "Click on the f"
type textarea "*"
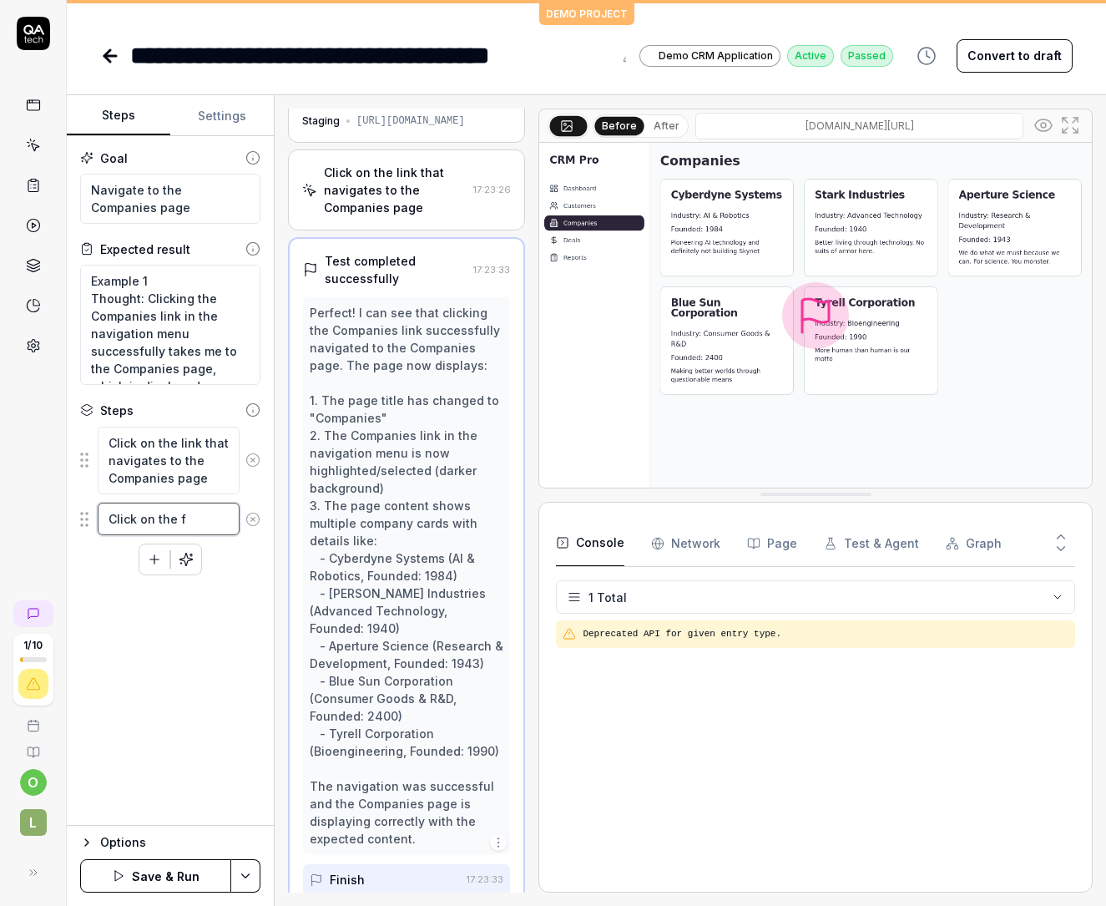
type textarea "Click on the fi"
type textarea "*"
type textarea "Click on the fir"
type textarea "*"
type textarea "Click on the firs"
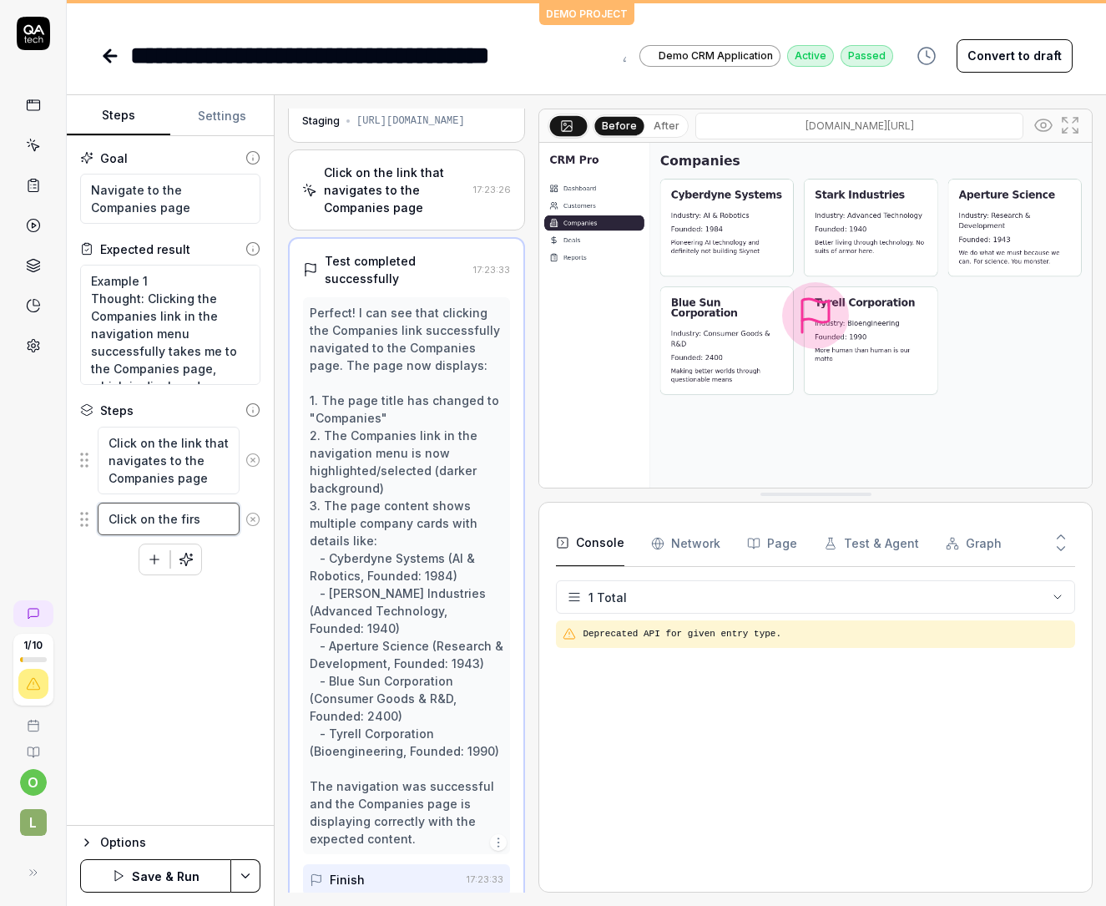
type textarea "*"
type textarea "Click on the first"
type textarea "*"
type textarea "Click on the first"
type textarea "*"
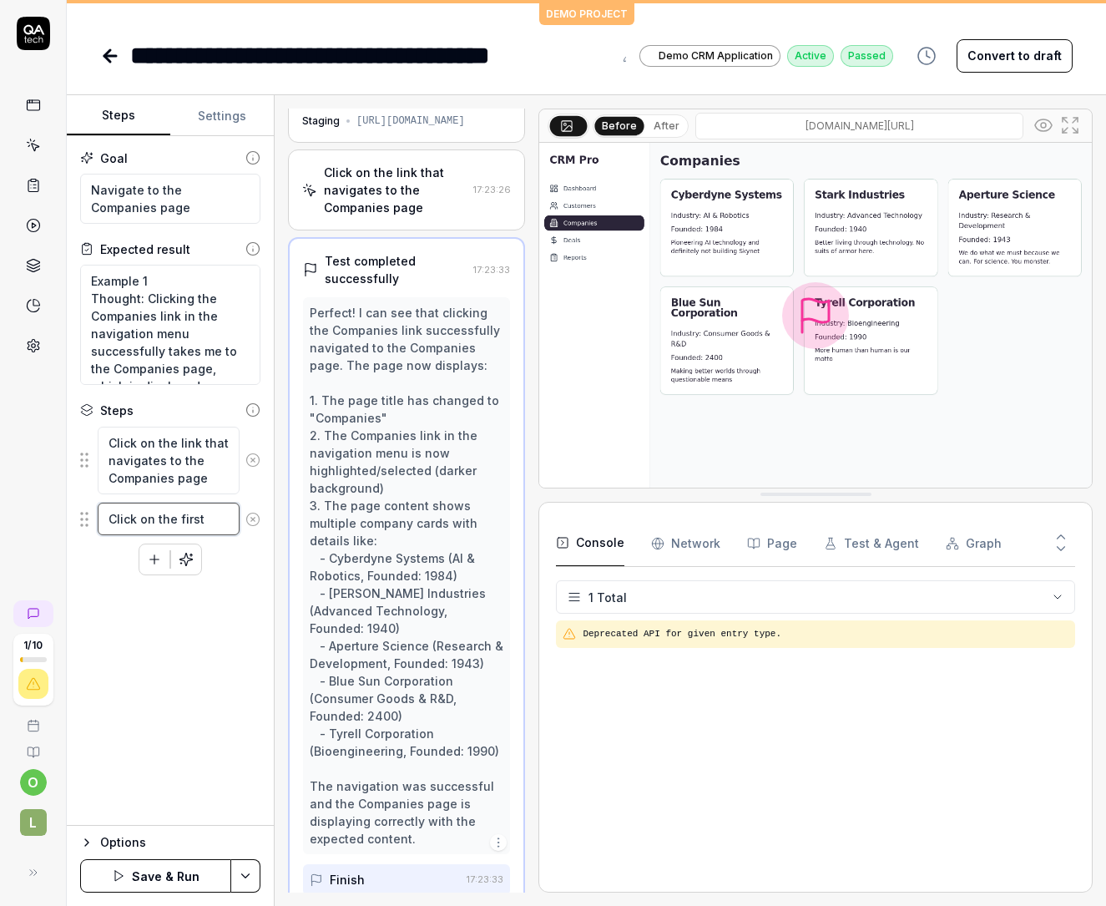
type textarea "Click on the first c"
type textarea "*"
type textarea "Click on the first co"
type textarea "*"
type textarea "Click on the first com"
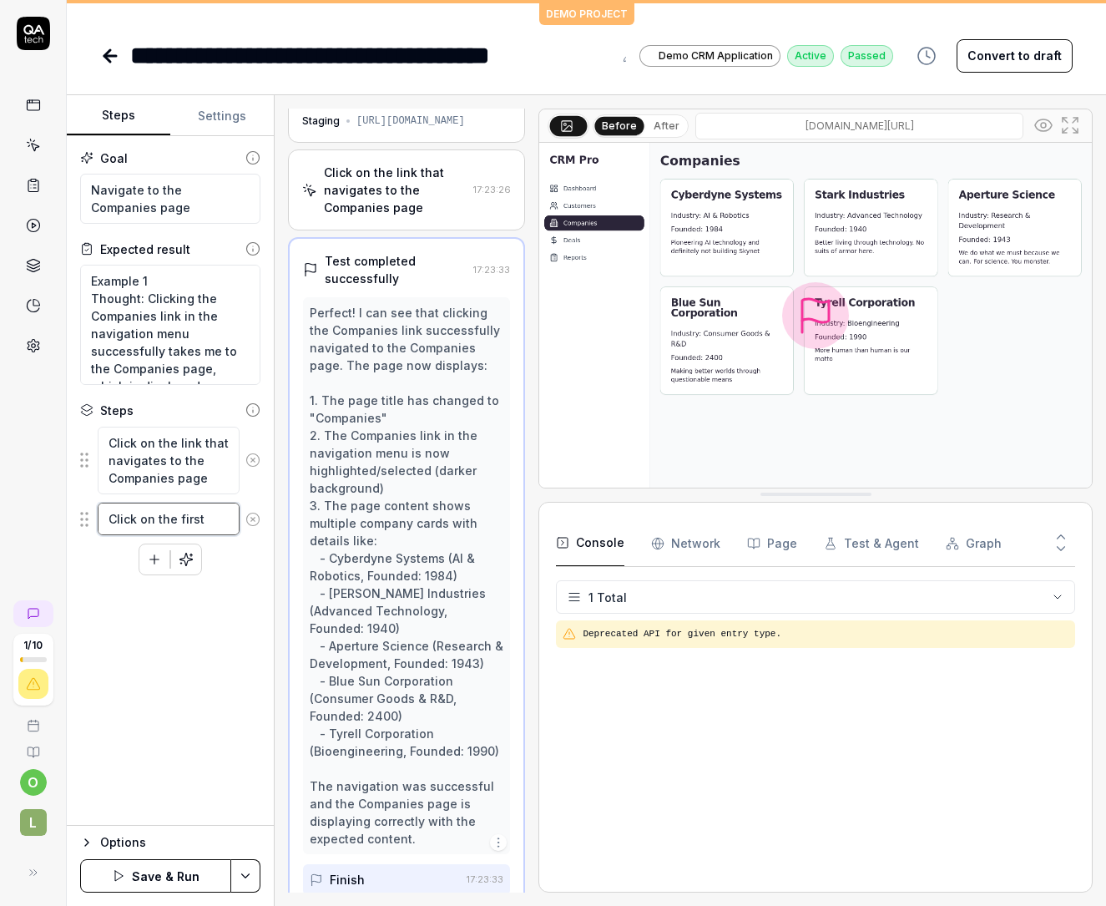
type textarea "*"
type textarea "Click on the first co"
type textarea "*"
type textarea "Click on the first c"
type textarea "*"
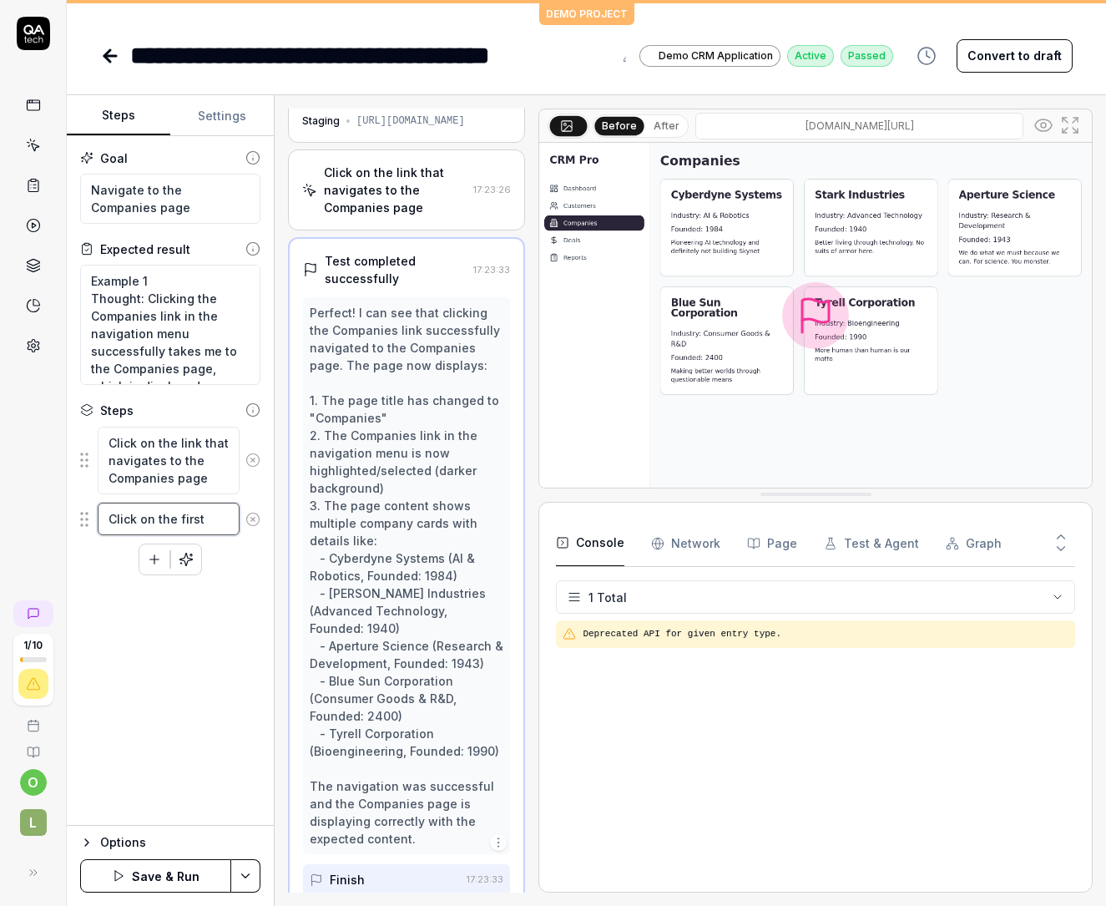
type textarea "Click on the first C"
type textarea "*"
type textarea "Click on the first Co"
type textarea "*"
type textarea "Click on the first Cop"
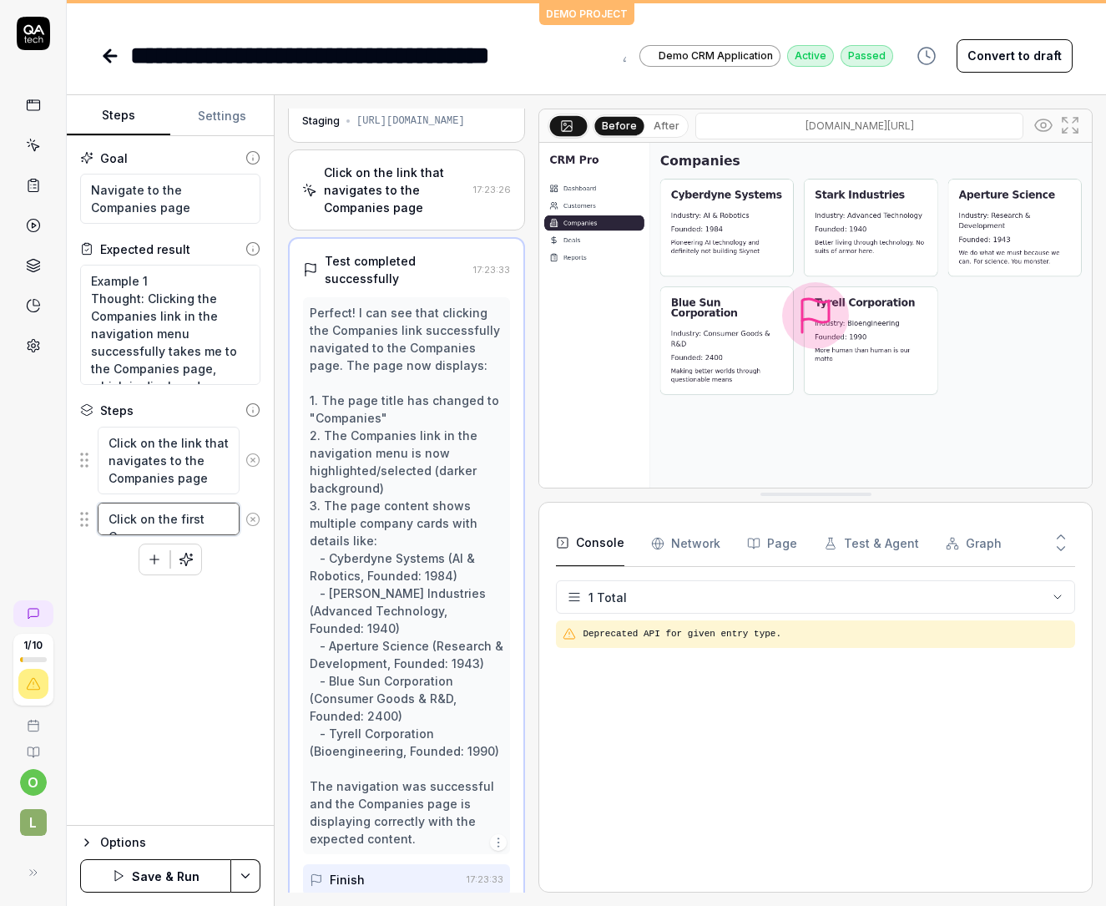
type textarea "*"
type textarea "Click on the first Co"
type textarea "*"
type textarea "Click on the first Com"
type textarea "*"
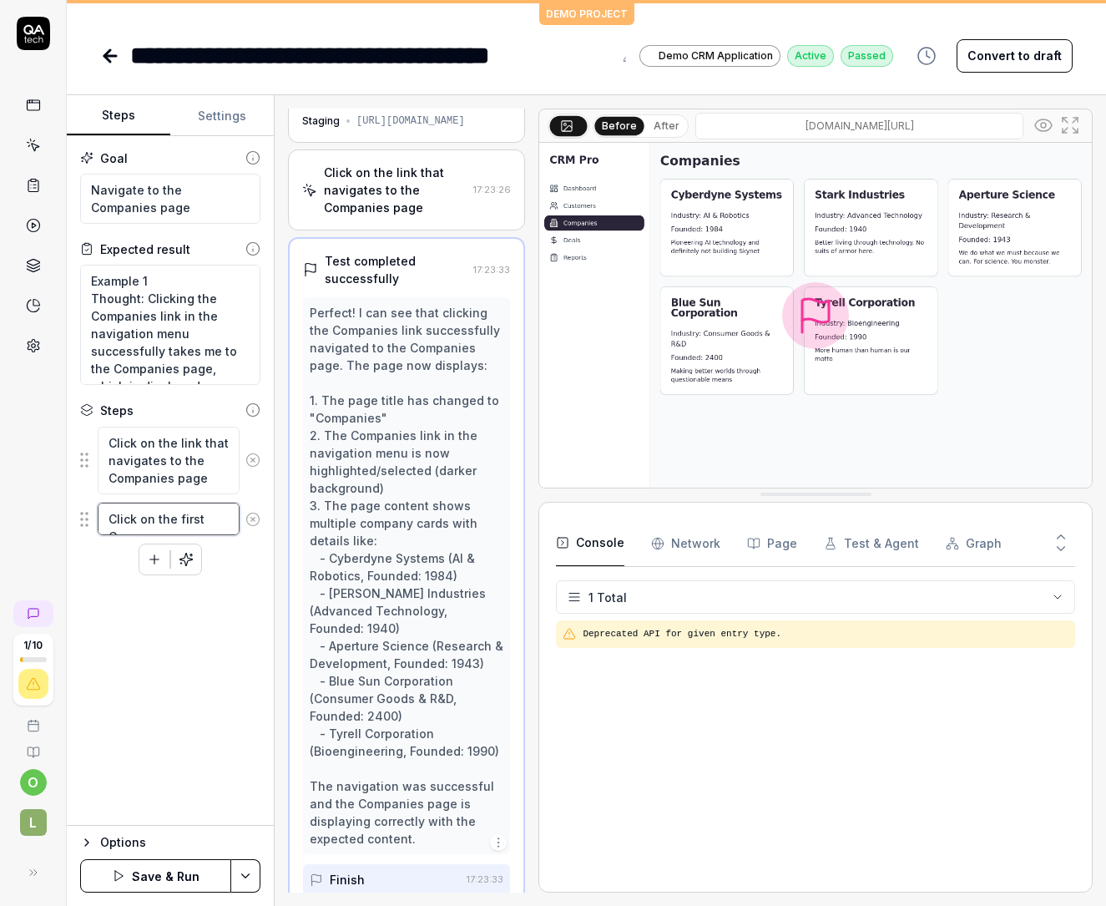
type textarea "Click on the first Comp"
type textarea "*"
type textarea "Click on the first Compa"
type textarea "*"
type textarea "Click on the first Compan"
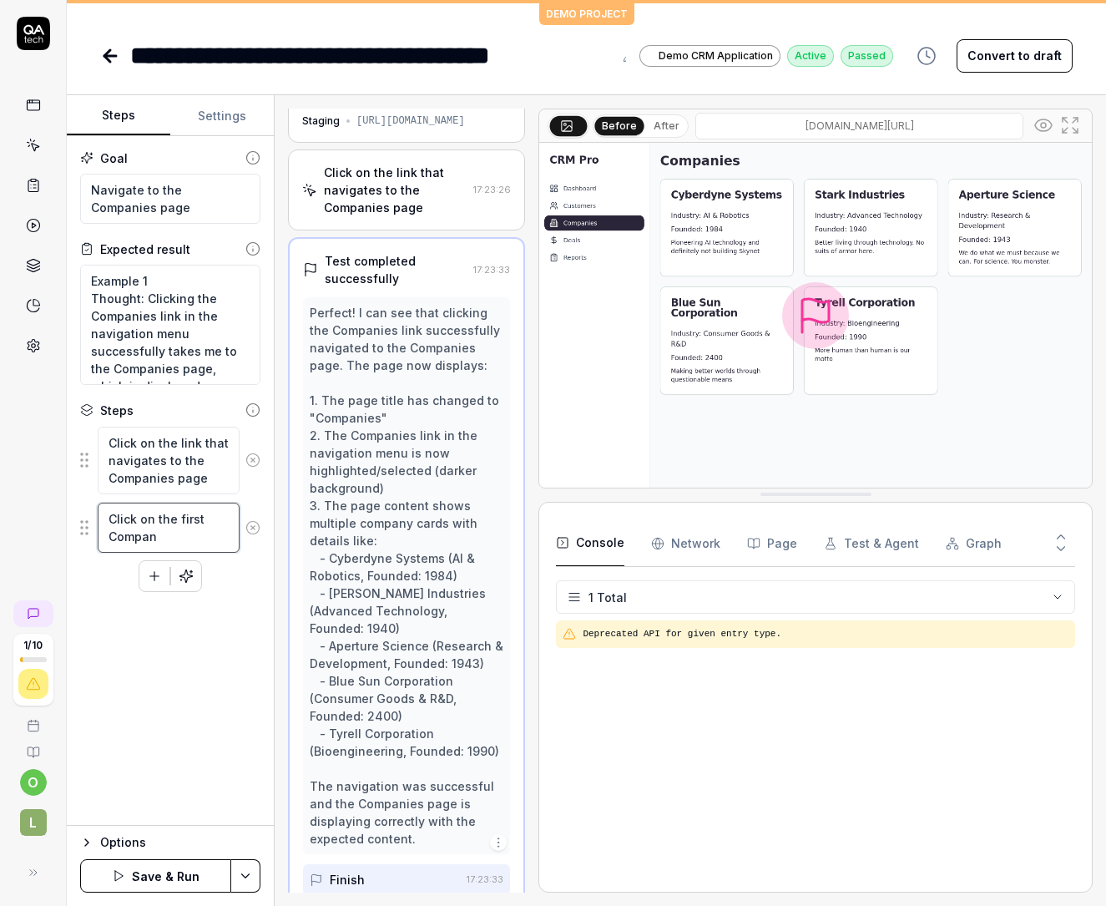
type textarea "*"
type textarea "Click on the first Company"
type textarea "*"
type textarea "Click on the first Company"
type textarea "*"
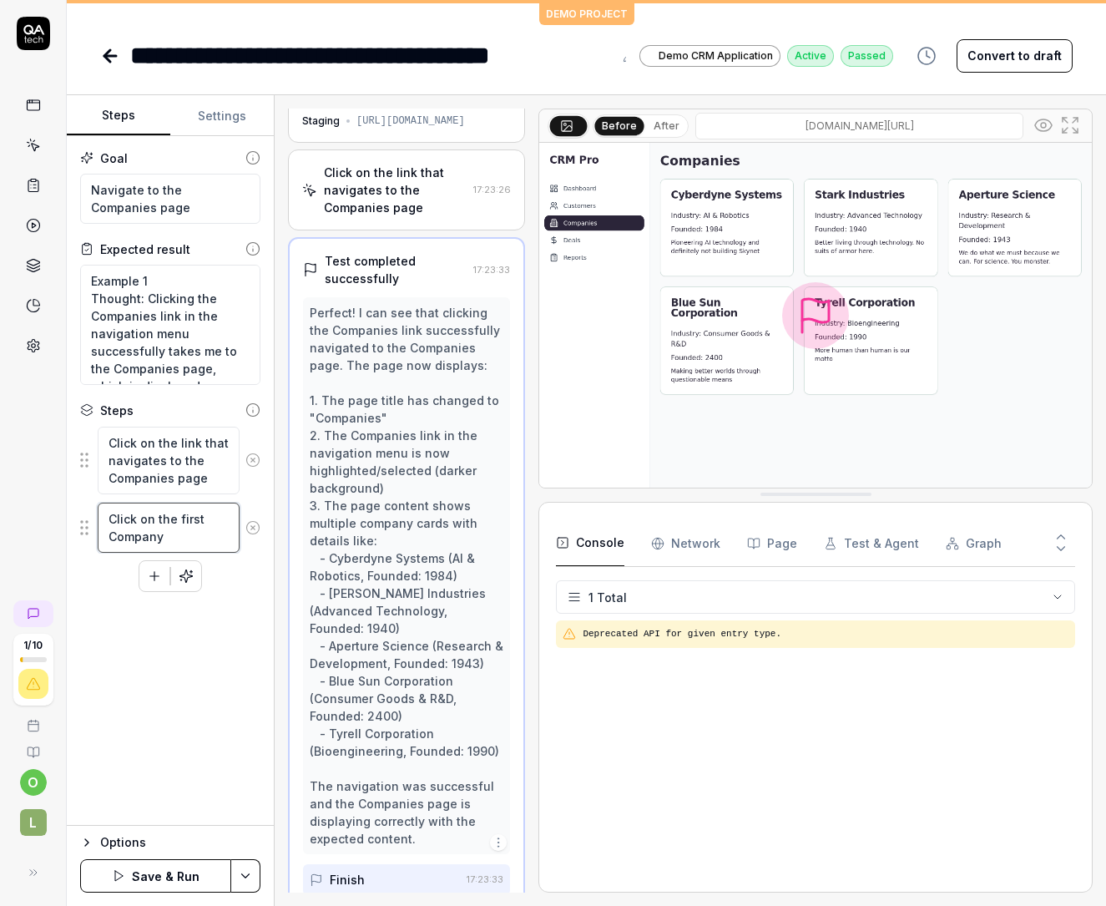
type textarea "Click on the first Company i"
type textarea "*"
type textarea "Click on the first Company in"
type textarea "*"
type textarea "Click on the first Company in"
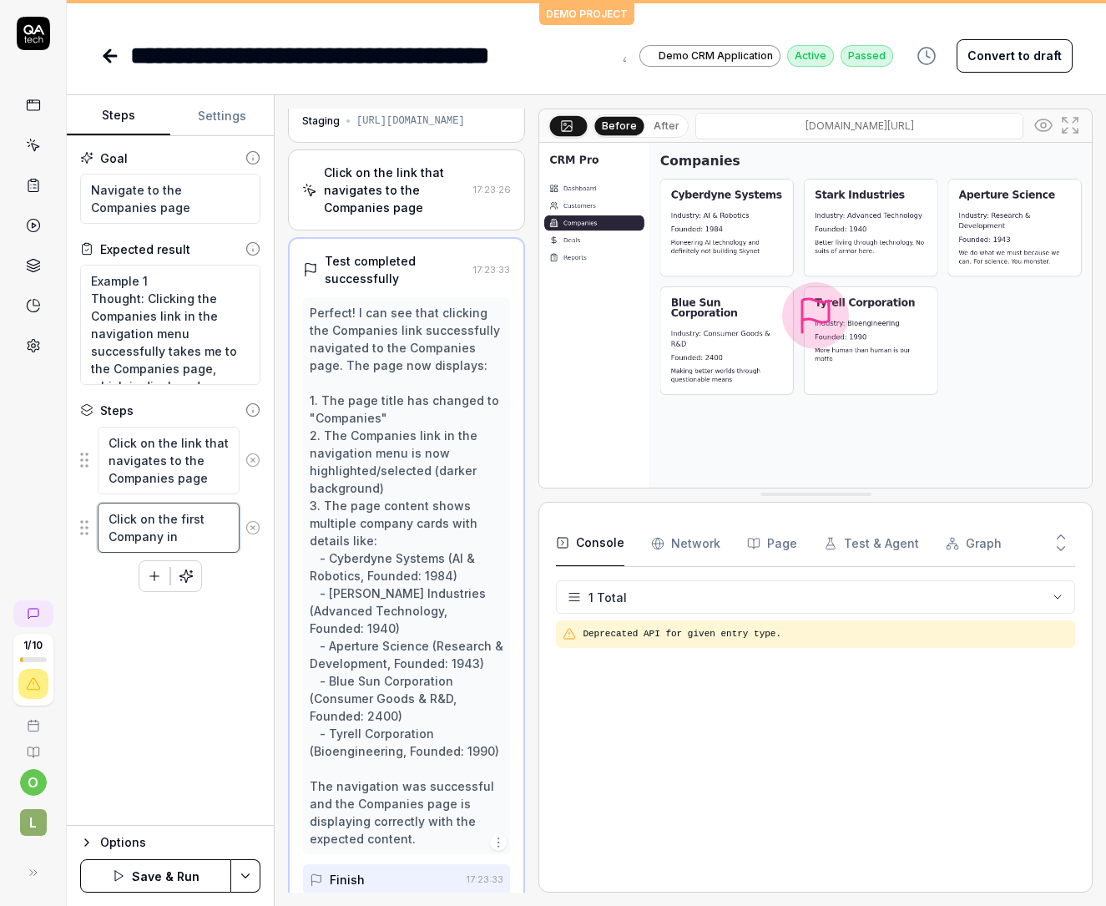
type textarea "*"
type textarea "Click on the first Company in t"
type textarea "*"
type textarea "Click on the first Company in th"
type textarea "*"
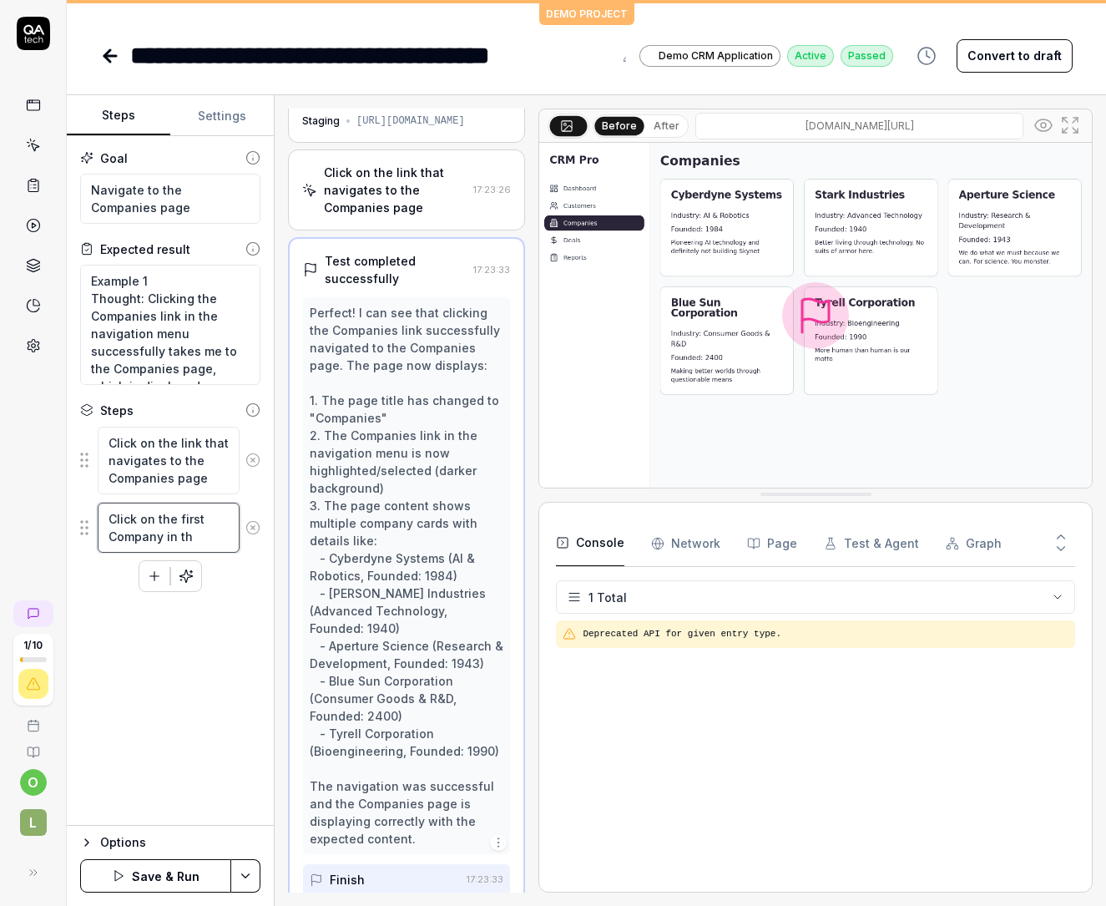
type textarea "Click on the first Company in the"
type textarea "*"
type textarea "Click on the first Company in the"
type textarea "*"
type textarea "Click on the first Company in the l"
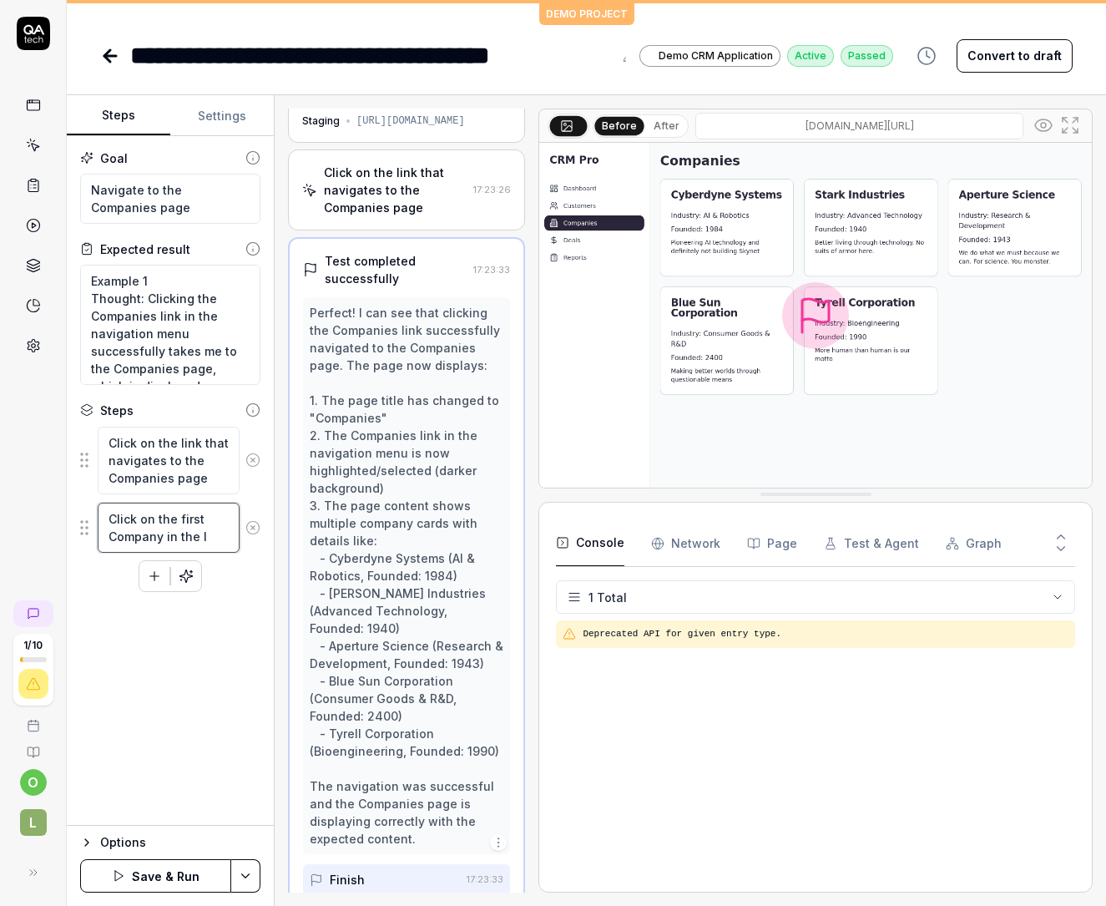
type textarea "*"
type textarea "Click on the first Company in the li"
type textarea "*"
type textarea "Click on the first Company in the lis"
type textarea "*"
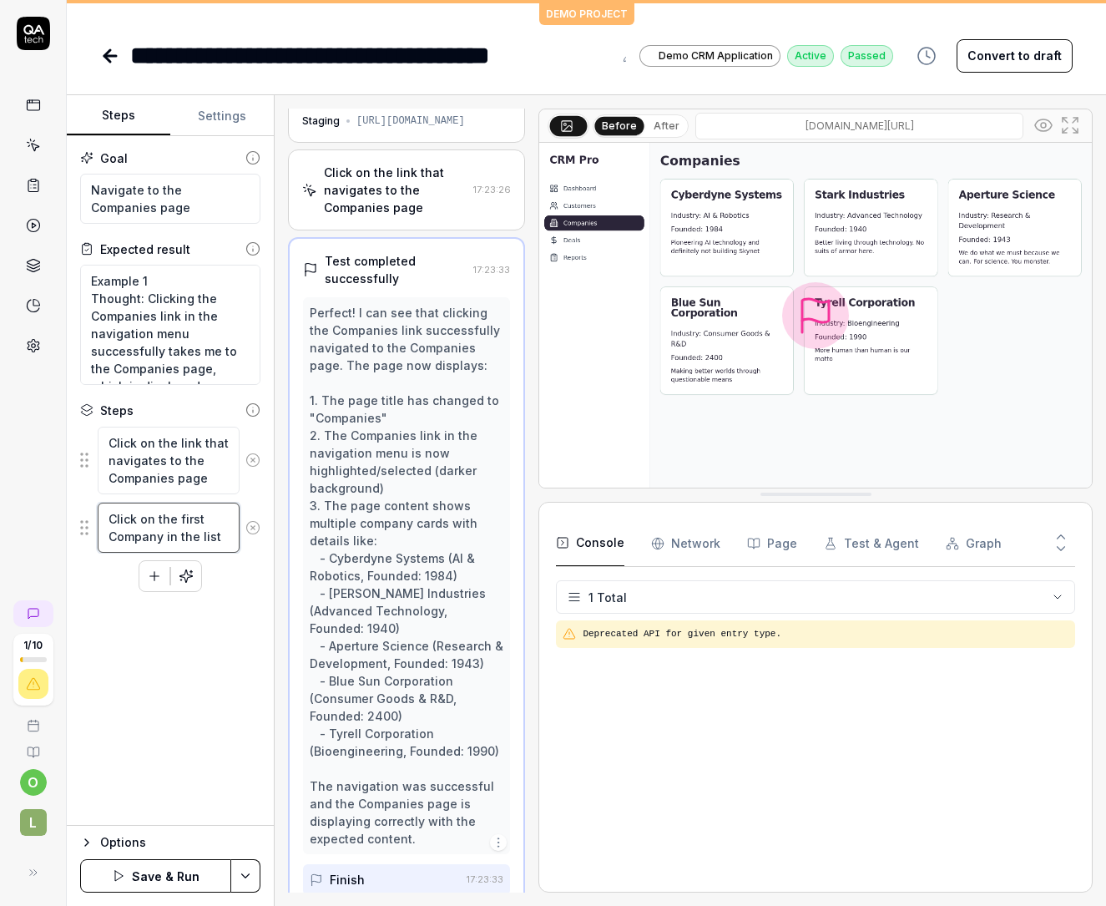
type textarea "Click on the first Company in the list"
click at [219, 634] on div "Goal Navigate to the Companies page Expected result Example 1 Thought: Clicking…" at bounding box center [170, 481] width 207 height 690
click at [173, 862] on button "Save & Run" at bounding box center [155, 875] width 151 height 33
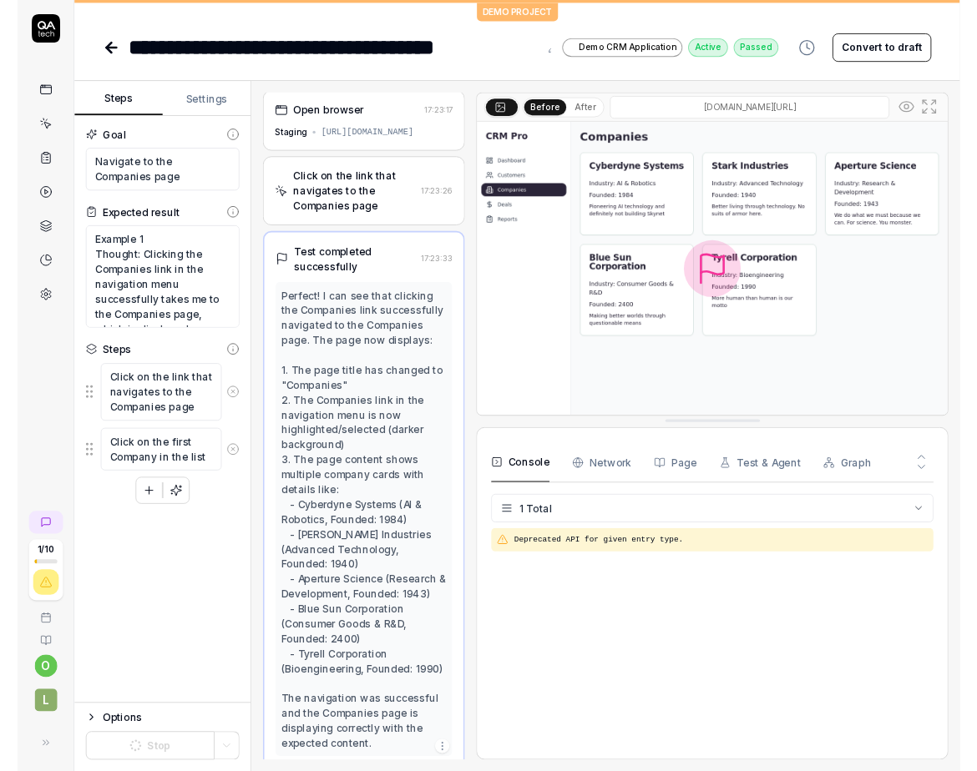
scroll to position [142, 0]
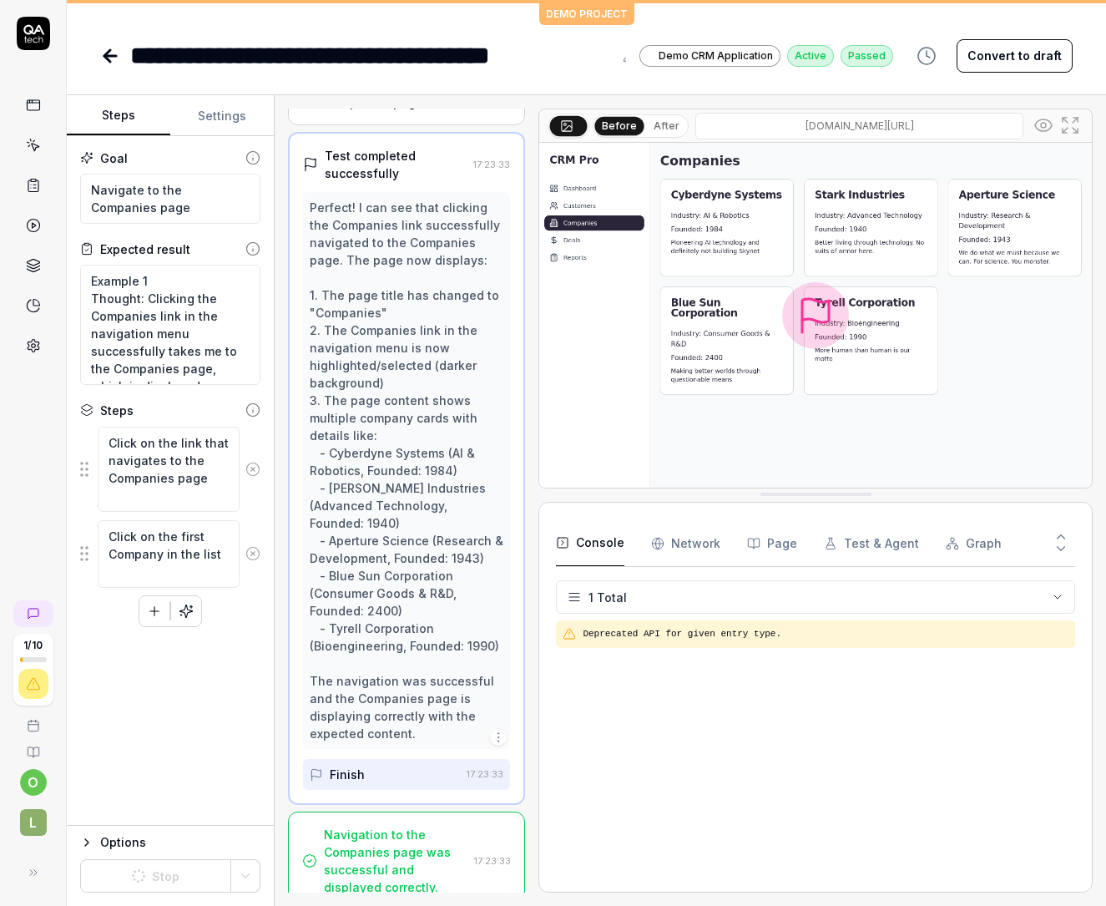
type textarea "*"
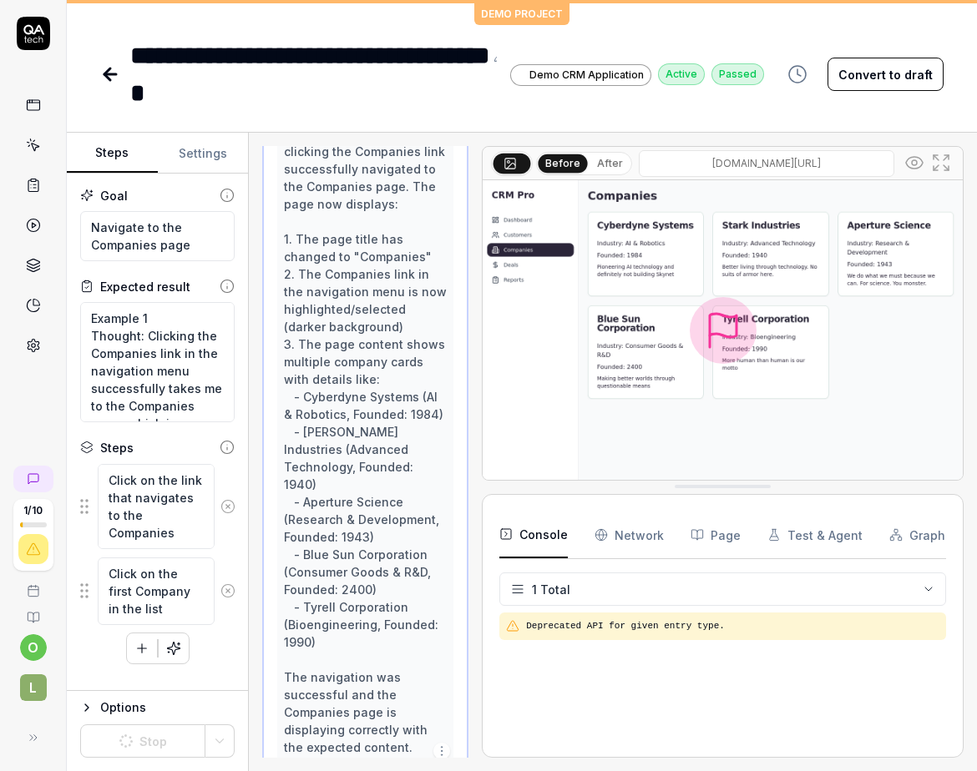
scroll to position [419, 0]
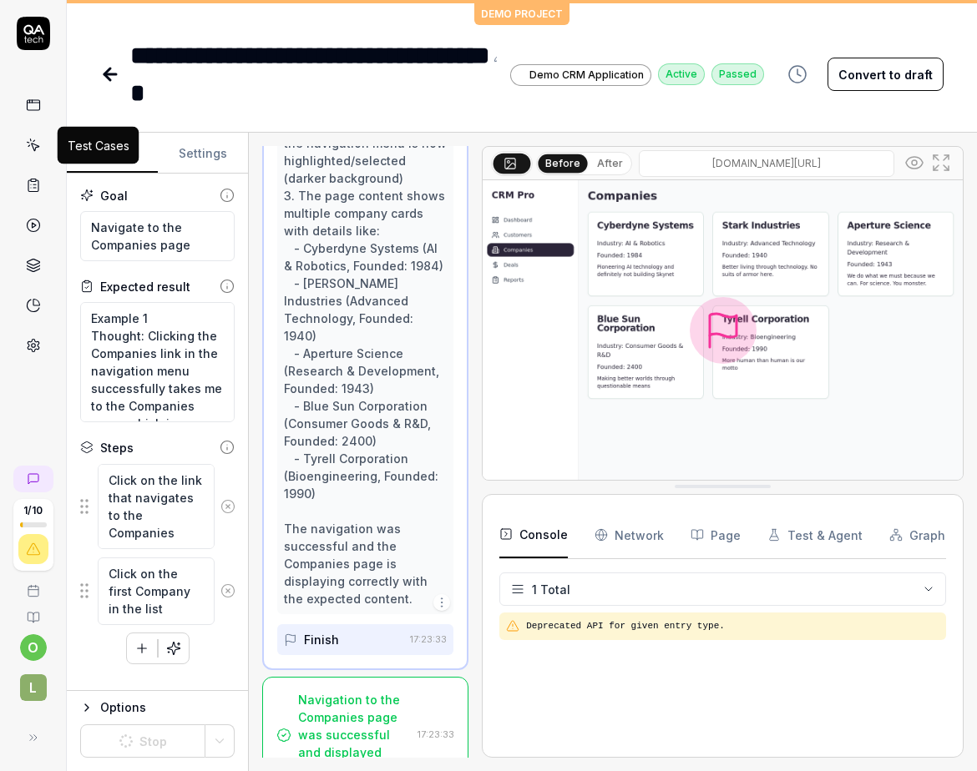
click at [35, 138] on icon at bounding box center [33, 145] width 15 height 15
click at [30, 111] on icon at bounding box center [33, 105] width 15 height 15
